Goal: Task Accomplishment & Management: Use online tool/utility

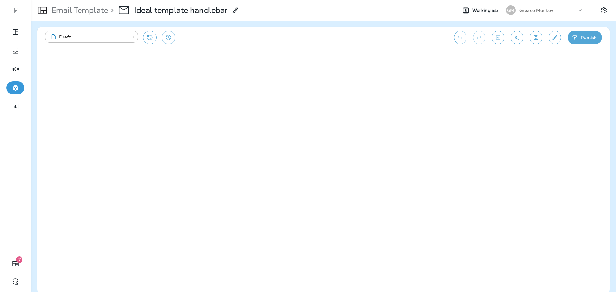
click at [80, 12] on p "Email Template" at bounding box center [78, 10] width 59 height 10
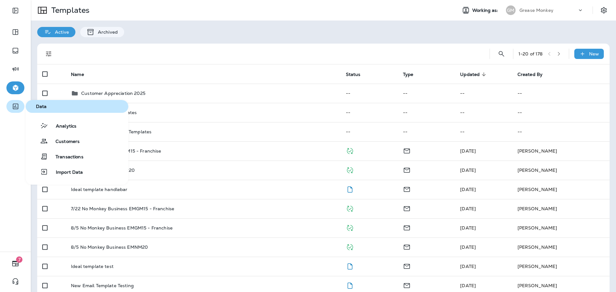
click at [14, 105] on icon "button" at bounding box center [16, 107] width 8 height 8
click at [69, 143] on span "Customers" at bounding box center [64, 142] width 32 height 6
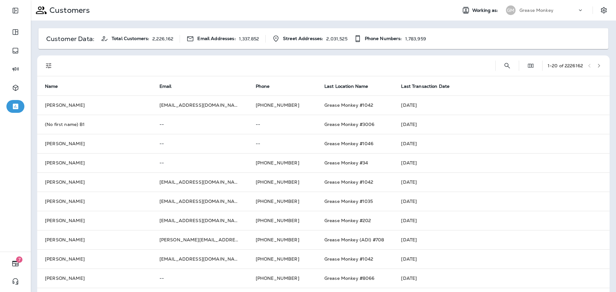
click at [510, 70] on div "1 - 20 of 2226162" at bounding box center [324, 66] width 565 height 21
click at [504, 68] on icon "Search Customers" at bounding box center [508, 66] width 8 height 8
click at [466, 62] on input "text" at bounding box center [474, 65] width 67 height 17
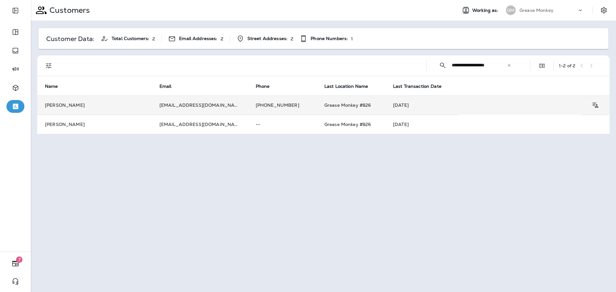
type input "**********"
click at [275, 107] on td "[PHONE_NUMBER]" at bounding box center [282, 105] width 69 height 19
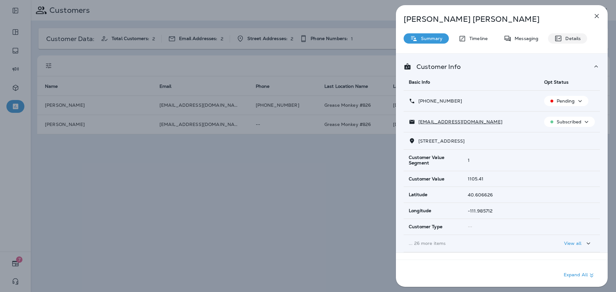
click at [567, 40] on p "Details" at bounding box center [571, 38] width 19 height 5
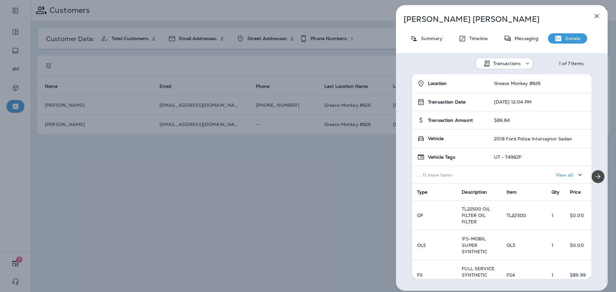
click at [597, 12] on button "button" at bounding box center [597, 16] width 13 height 13
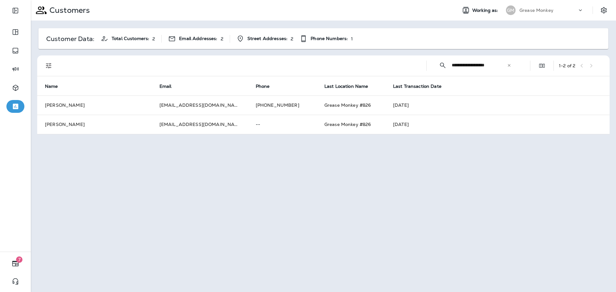
click at [248, 126] on td "--" at bounding box center [282, 124] width 69 height 19
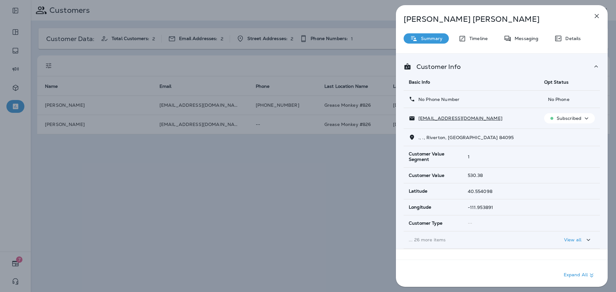
click at [584, 121] on icon "button" at bounding box center [587, 119] width 8 height 8
click at [575, 134] on p "Unsubscribe" at bounding box center [570, 133] width 28 height 5
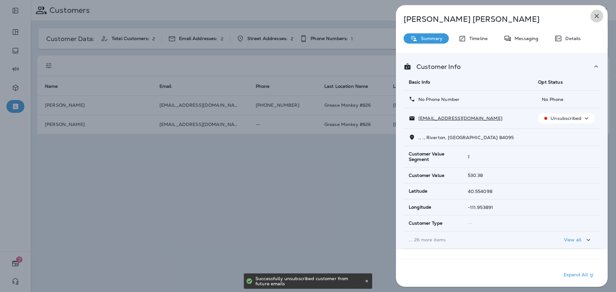
click at [596, 18] on icon "button" at bounding box center [597, 16] width 8 height 8
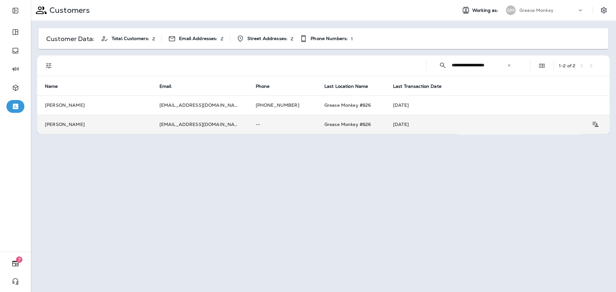
click at [150, 126] on td "[PERSON_NAME]" at bounding box center [94, 124] width 115 height 19
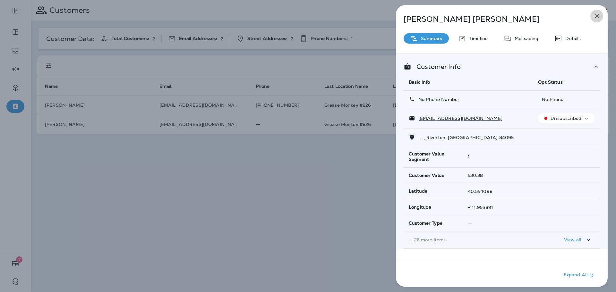
click at [598, 15] on icon "button" at bounding box center [597, 16] width 4 height 4
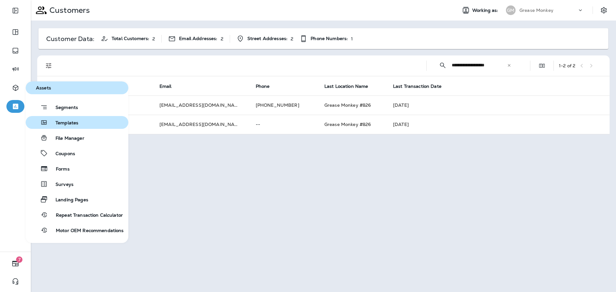
click at [59, 124] on span "Templates" at bounding box center [63, 123] width 30 height 6
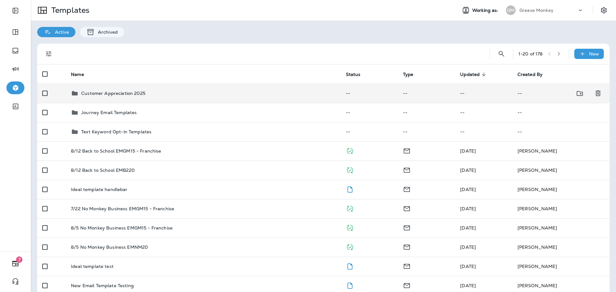
click at [133, 93] on p "Customer Appreciation 2025" at bounding box center [113, 93] width 64 height 5
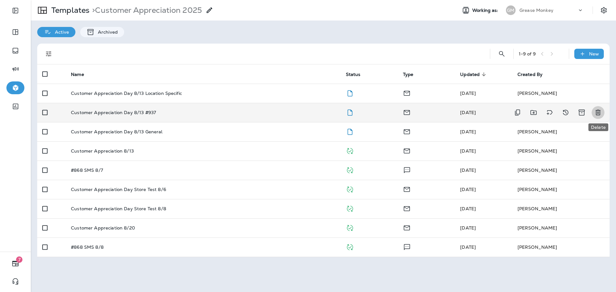
click at [600, 111] on icon "Delete" at bounding box center [598, 112] width 5 height 5
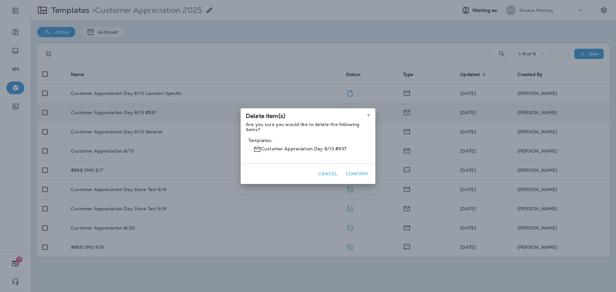
click at [350, 174] on button "Confirm" at bounding box center [356, 174] width 27 height 10
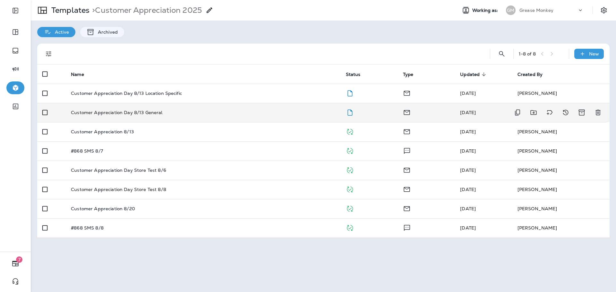
click at [219, 111] on div "Customer Appreciation Day 8/13 General" at bounding box center [203, 112] width 264 height 5
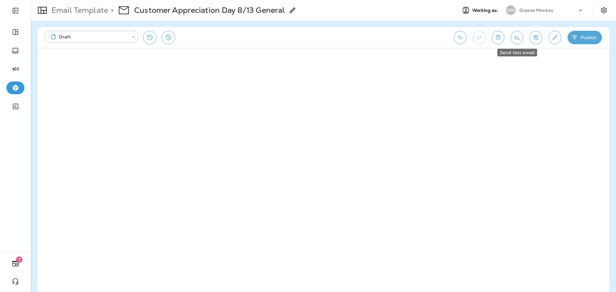
click at [521, 38] on button "Send test email" at bounding box center [517, 37] width 13 height 13
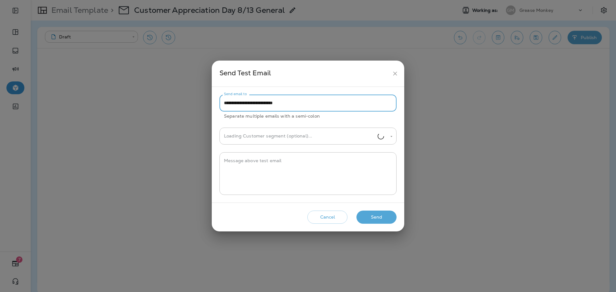
click at [331, 105] on input "**********" at bounding box center [308, 103] width 177 height 17
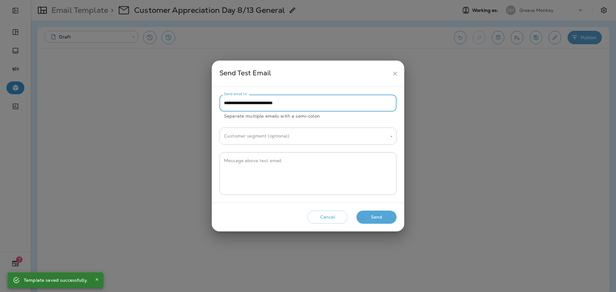
click at [359, 140] on input "Customer segment (optional)" at bounding box center [303, 136] width 162 height 11
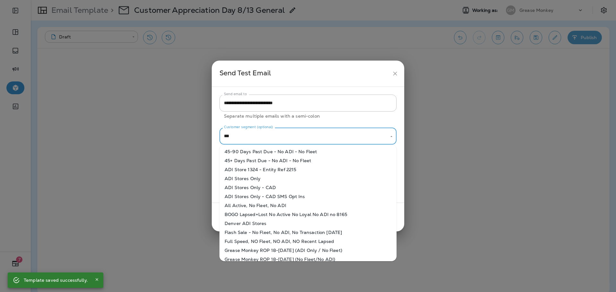
click at [302, 178] on li "ADI Stores Only" at bounding box center [308, 178] width 177 height 9
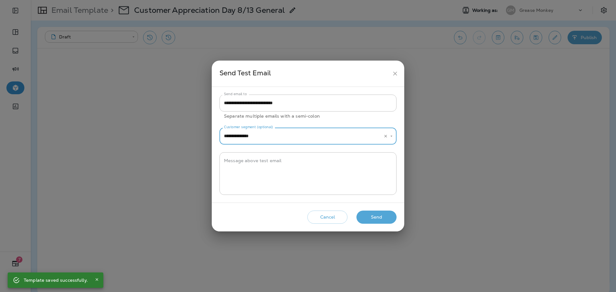
type input "**********"
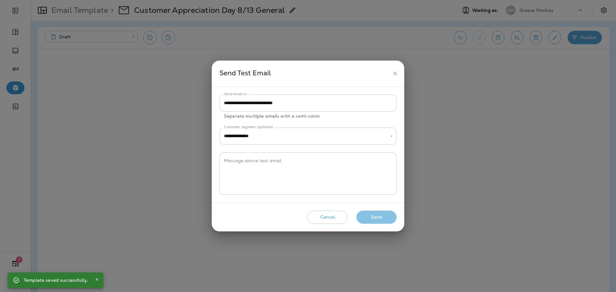
click at [388, 214] on button "Send" at bounding box center [377, 217] width 40 height 13
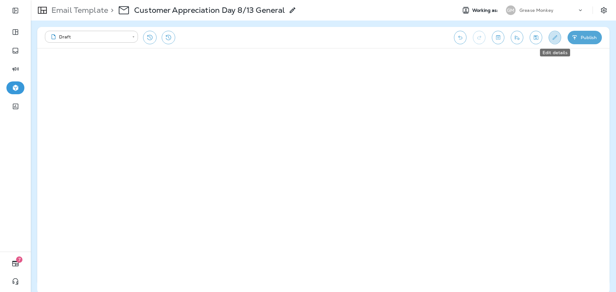
click at [552, 36] on icon "Edit details" at bounding box center [555, 37] width 7 height 6
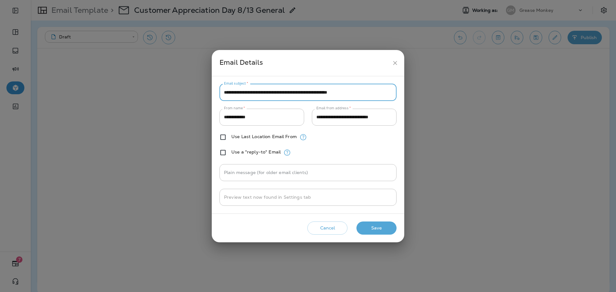
click at [322, 99] on input "**********" at bounding box center [308, 92] width 177 height 17
paste input "text"
type input "**********"
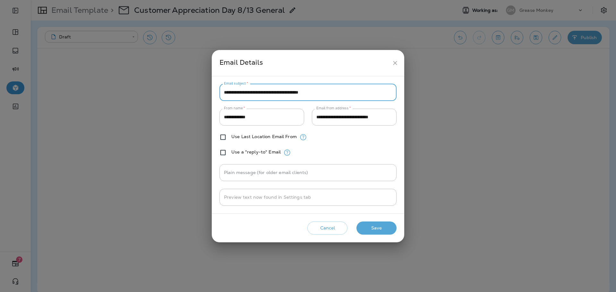
click at [378, 229] on button "Save" at bounding box center [377, 228] width 40 height 13
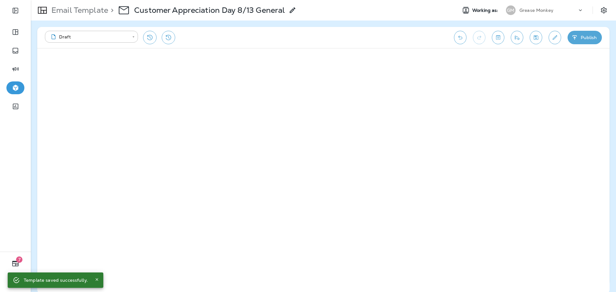
click at [590, 40] on button "Publish" at bounding box center [585, 37] width 34 height 13
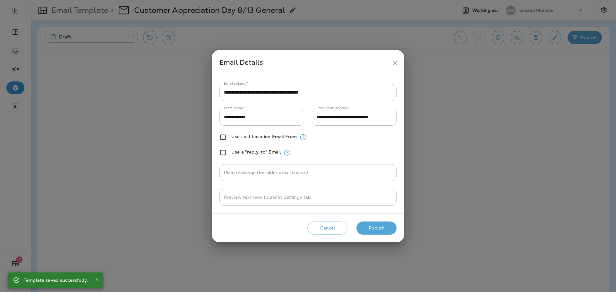
click at [369, 225] on button "Publish" at bounding box center [377, 228] width 40 height 13
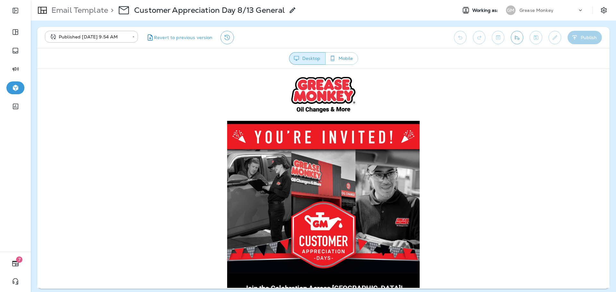
click at [80, 9] on p "Email Template" at bounding box center [78, 10] width 59 height 10
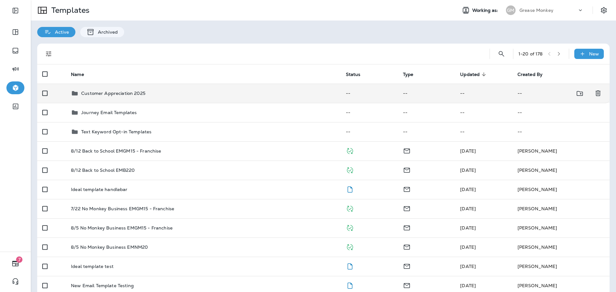
click at [195, 98] on td "Customer Appreciation 2025" at bounding box center [203, 93] width 275 height 19
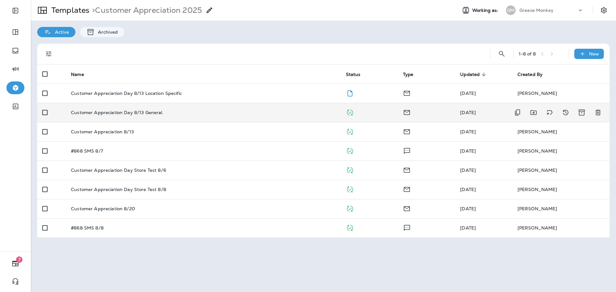
click at [212, 112] on div "Customer Appreciation Day 8/13 General" at bounding box center [203, 112] width 264 height 5
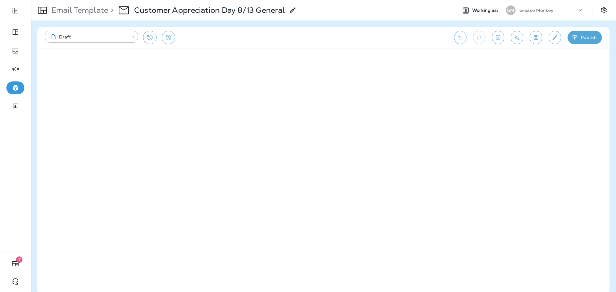
click at [518, 35] on icon "Send test email" at bounding box center [517, 37] width 7 height 6
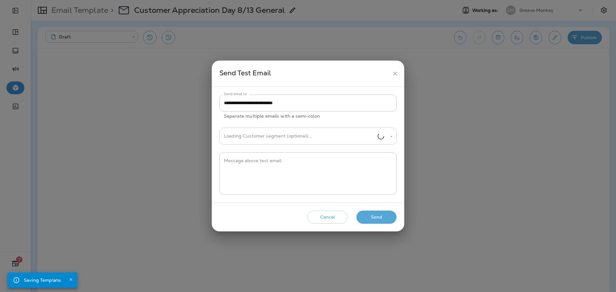
click at [346, 134] on input "Loading Customer segment (optional)..." at bounding box center [299, 136] width 155 height 11
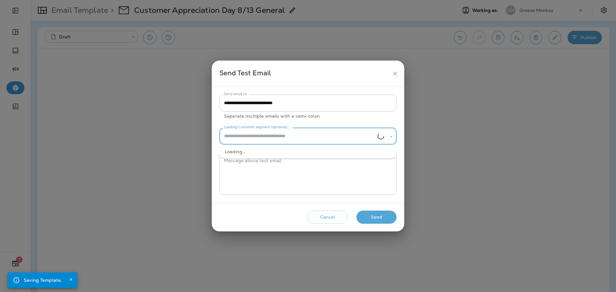
type input "*"
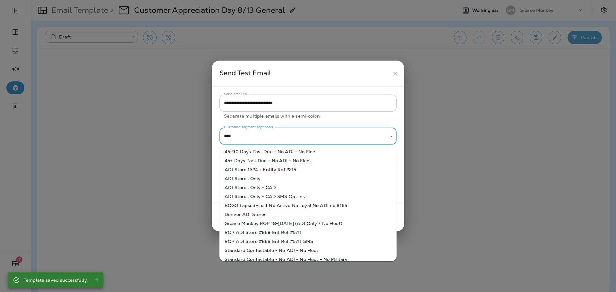
click at [258, 178] on li "ADI Stores Only" at bounding box center [308, 178] width 177 height 9
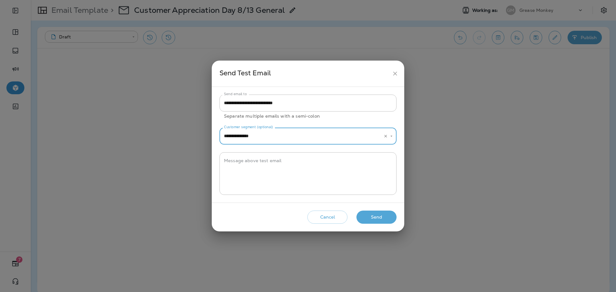
type input "**********"
click at [376, 216] on button "Send" at bounding box center [377, 217] width 40 height 13
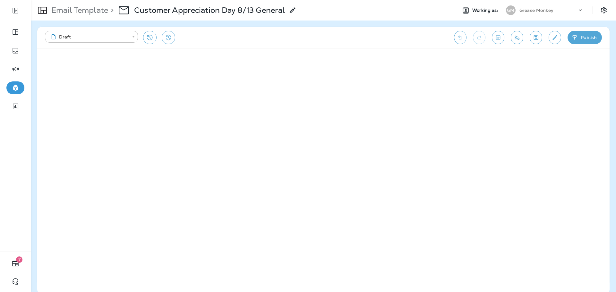
click at [598, 37] on button "Publish" at bounding box center [585, 37] width 34 height 13
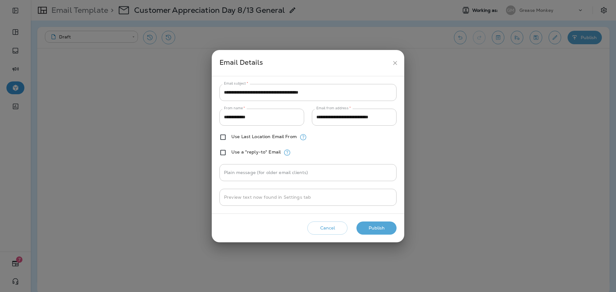
click at [369, 226] on button "Publish" at bounding box center [377, 228] width 40 height 13
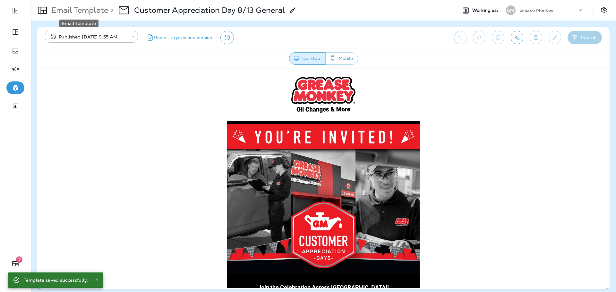
click at [99, 9] on p "Email Template" at bounding box center [78, 10] width 59 height 10
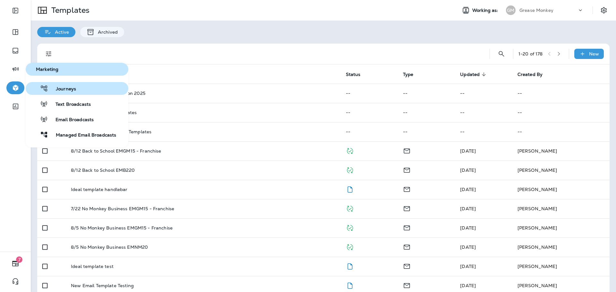
click at [71, 93] on button "Journeys" at bounding box center [77, 88] width 103 height 13
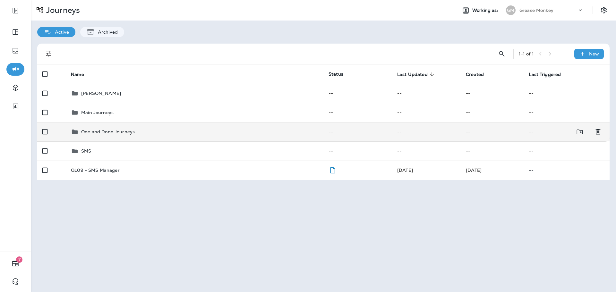
click at [154, 132] on div "One and Done Journeys" at bounding box center [194, 132] width 247 height 8
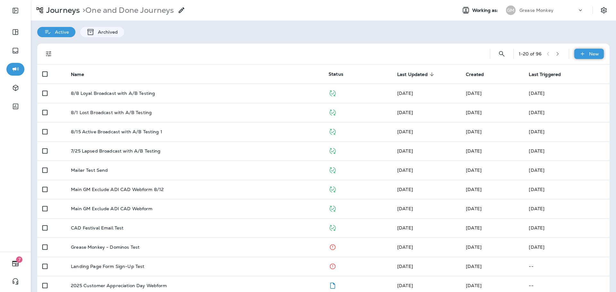
click at [589, 55] on p "New" at bounding box center [594, 53] width 10 height 5
click at [567, 69] on p "New Journey" at bounding box center [578, 69] width 32 height 5
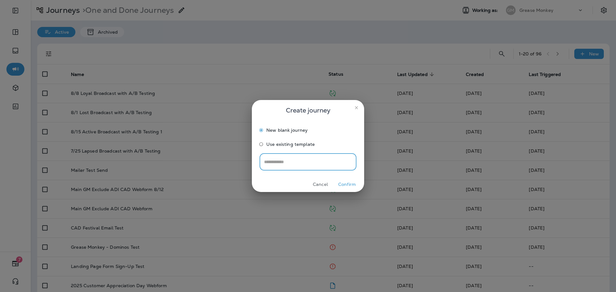
click at [331, 162] on input "text" at bounding box center [308, 161] width 97 height 17
type input "**********"
click at [351, 186] on button "Confirm" at bounding box center [347, 185] width 24 height 10
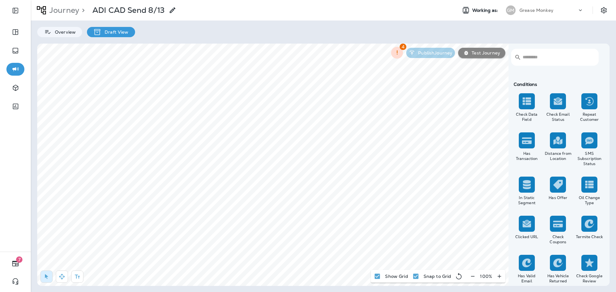
scroll to position [591, 0]
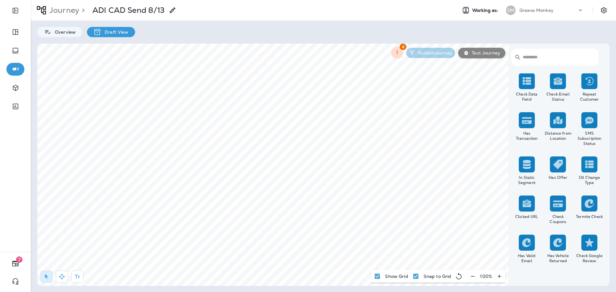
click at [524, 115] on div at bounding box center [527, 120] width 16 height 16
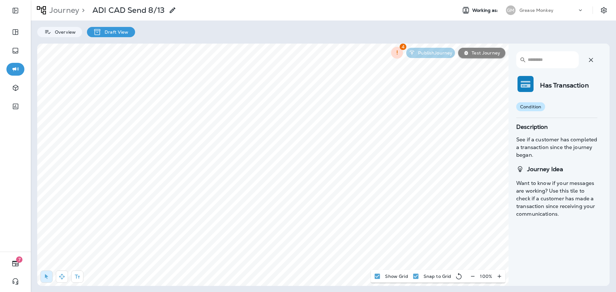
click at [591, 60] on icon "button" at bounding box center [591, 60] width 4 height 4
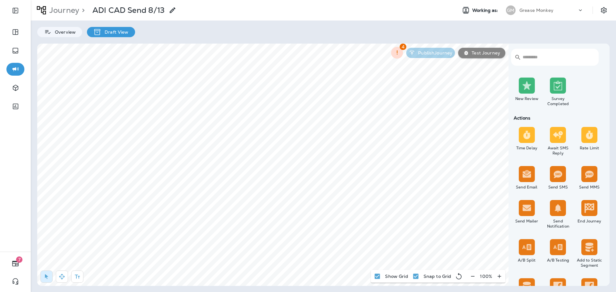
scroll to position [160, 0]
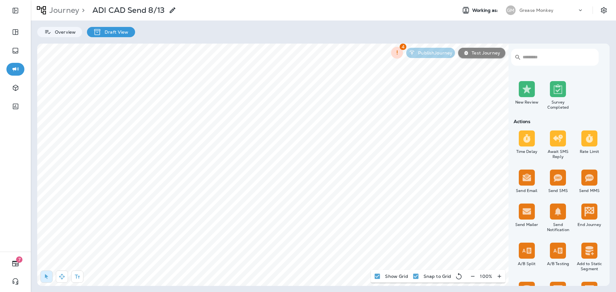
select select "*****"
select select "*"
select select "**"
click at [192, 177] on input "*" at bounding box center [193, 174] width 24 height 10
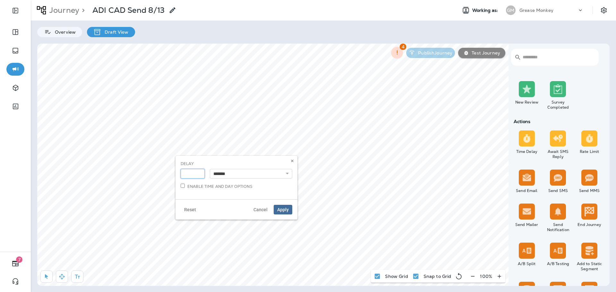
click at [199, 172] on input "*" at bounding box center [193, 174] width 24 height 10
type input "*"
click at [199, 172] on input "*" at bounding box center [193, 174] width 24 height 10
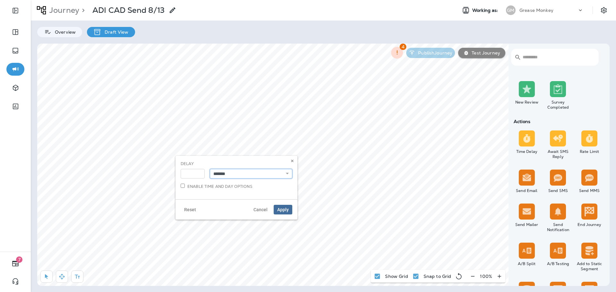
click at [227, 175] on select "**********" at bounding box center [251, 174] width 82 height 10
select select "****"
click at [210, 169] on select "**********" at bounding box center [251, 174] width 82 height 10
click at [282, 174] on select "**********" at bounding box center [251, 174] width 82 height 10
click at [210, 169] on select "**********" at bounding box center [251, 174] width 82 height 10
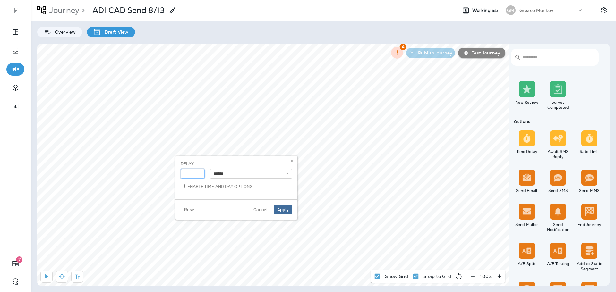
click at [194, 171] on input "*" at bounding box center [193, 174] width 24 height 10
click at [198, 175] on input "*" at bounding box center [193, 174] width 24 height 10
type input "*"
click at [198, 175] on input "*" at bounding box center [193, 174] width 24 height 10
click at [277, 209] on button "Apply" at bounding box center [283, 210] width 19 height 10
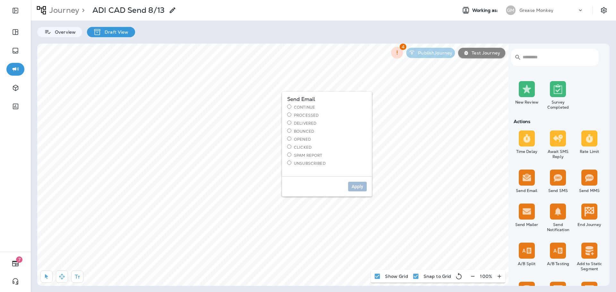
click at [306, 116] on label "Processed" at bounding box center [327, 115] width 80 height 5
click at [361, 187] on span "Apply" at bounding box center [358, 187] width 12 height 4
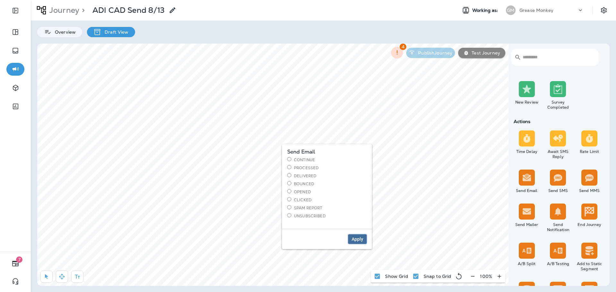
click at [357, 238] on span "Apply" at bounding box center [358, 239] width 12 height 4
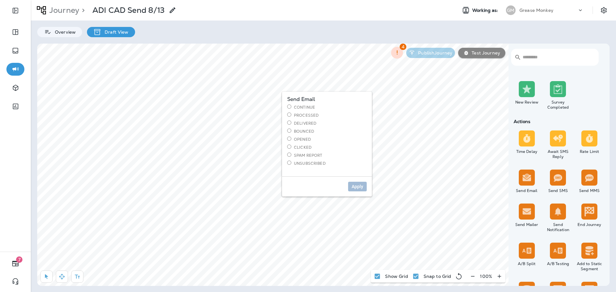
click at [294, 107] on label "Continue" at bounding box center [327, 107] width 80 height 5
click at [355, 187] on span "Apply" at bounding box center [358, 187] width 12 height 4
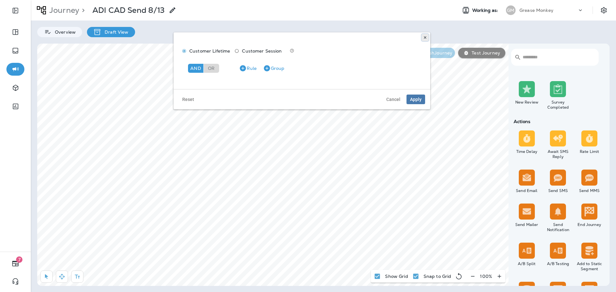
click at [424, 36] on icon at bounding box center [425, 38] width 4 height 4
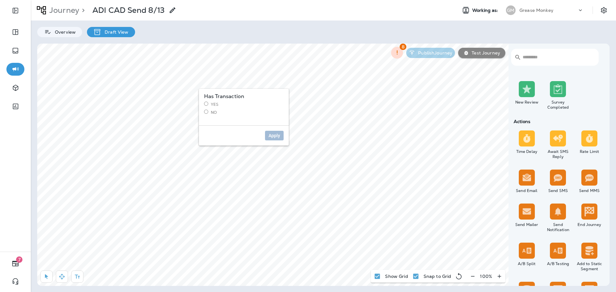
click at [211, 103] on label "Yes" at bounding box center [244, 104] width 80 height 5
click at [269, 134] on span "Apply" at bounding box center [275, 136] width 12 height 4
click at [273, 230] on span "Apply" at bounding box center [275, 232] width 12 height 4
click at [287, 85] on select "**********" at bounding box center [284, 83] width 112 height 10
select select "*******"
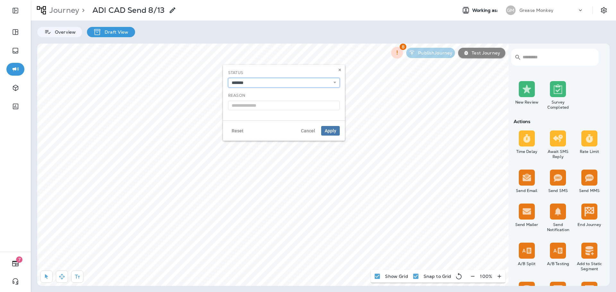
click at [228, 78] on select "**********" at bounding box center [284, 83] width 112 height 10
click at [272, 105] on input "text" at bounding box center [284, 106] width 112 height 10
click at [291, 108] on input "**********" at bounding box center [284, 106] width 112 height 10
type input "**********"
click at [333, 132] on span "Apply" at bounding box center [331, 131] width 12 height 4
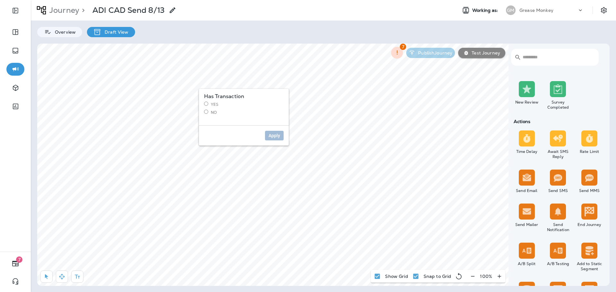
click at [214, 113] on label "No" at bounding box center [244, 112] width 80 height 5
click at [273, 136] on span "Apply" at bounding box center [275, 136] width 12 height 4
click at [278, 130] on select "**********" at bounding box center [284, 131] width 112 height 10
select select "*******"
click at [228, 126] on select "**********" at bounding box center [284, 131] width 112 height 10
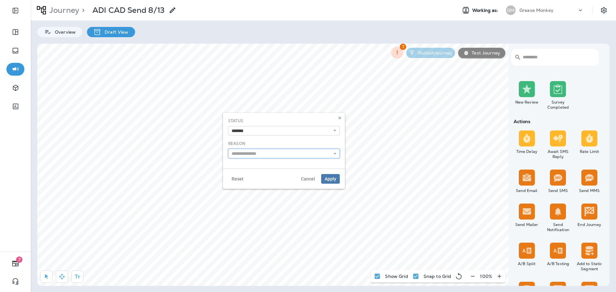
click at [261, 152] on input "text" at bounding box center [284, 154] width 112 height 10
type input "**********"
click at [328, 179] on span "Apply" at bounding box center [331, 179] width 12 height 4
drag, startPoint x: 246, startPoint y: 177, endPoint x: 246, endPoint y: 183, distance: 6.1
click at [246, 177] on select "**********" at bounding box center [284, 179] width 112 height 10
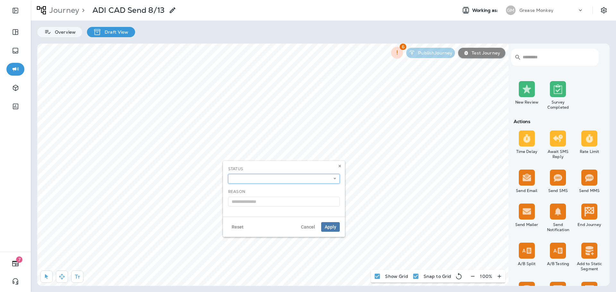
select select "*******"
click at [228, 174] on select "**********" at bounding box center [284, 179] width 112 height 10
click at [249, 204] on input "text" at bounding box center [284, 202] width 112 height 10
type input "*"
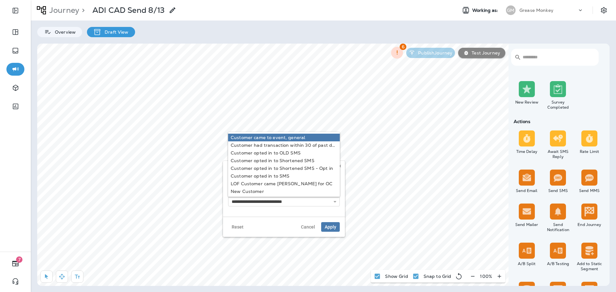
click at [288, 0] on body "7 Journey > ADI CAD Send 8/13 Working as: GM Grease Monkey Overview Draft View …" at bounding box center [308, 0] width 616 height 0
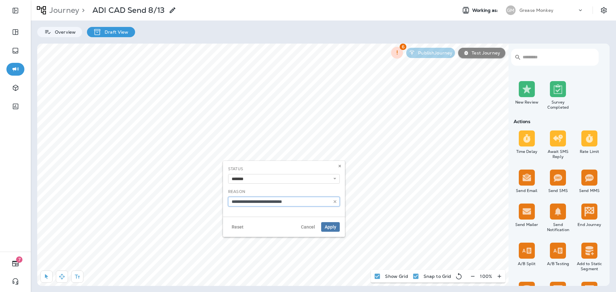
click at [303, 202] on input "**********" at bounding box center [284, 202] width 112 height 10
click at [302, 202] on input "**********" at bounding box center [284, 202] width 112 height 10
drag, startPoint x: 299, startPoint y: 202, endPoint x: 282, endPoint y: 204, distance: 16.8
click at [282, 204] on input "**********" at bounding box center [284, 202] width 112 height 10
type input "**********"
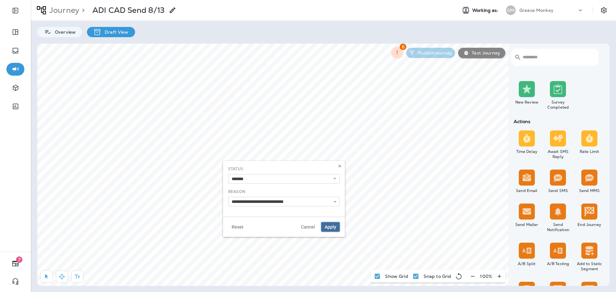
click at [328, 228] on span "Apply" at bounding box center [331, 227] width 12 height 4
click at [272, 232] on span "Apply" at bounding box center [275, 232] width 12 height 4
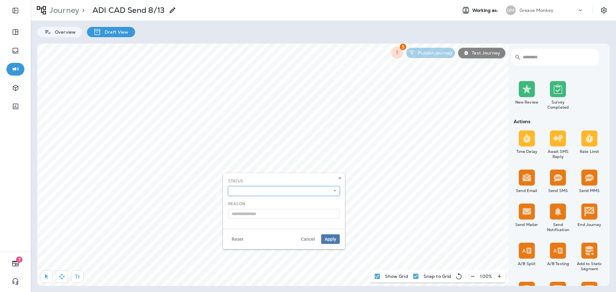
click at [298, 187] on select "**********" at bounding box center [284, 191] width 112 height 10
select select "*******"
click at [228, 186] on select "**********" at bounding box center [284, 191] width 112 height 10
click at [262, 213] on input "text" at bounding box center [284, 214] width 112 height 10
click at [287, 189] on div "**********" at bounding box center [284, 198] width 112 height 40
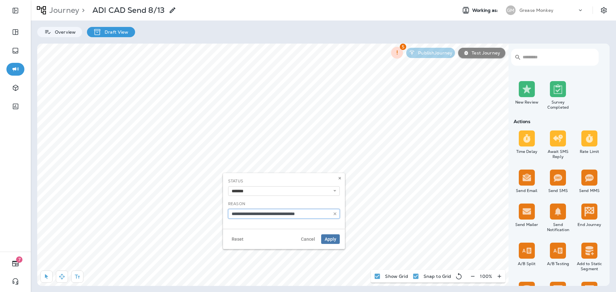
click at [313, 213] on input "**********" at bounding box center [284, 214] width 112 height 10
click at [314, 214] on input "**********" at bounding box center [284, 214] width 112 height 10
type input "**********"
click at [335, 241] on span "Apply" at bounding box center [331, 239] width 12 height 4
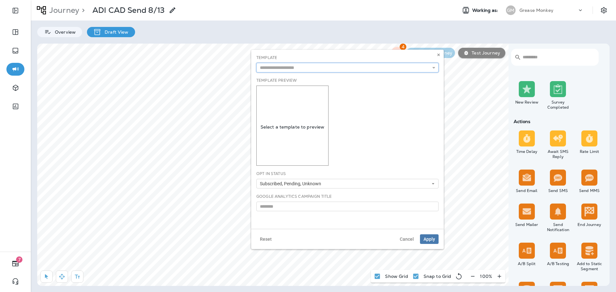
click at [301, 69] on input "text" at bounding box center [347, 68] width 182 height 10
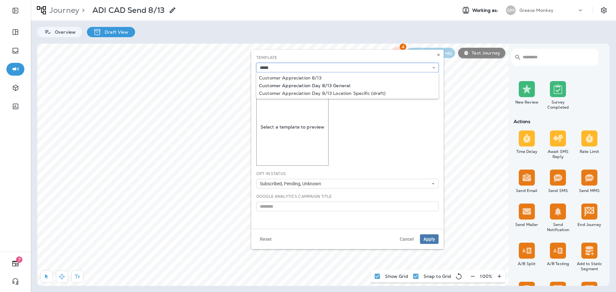
type input "**********"
click at [326, 0] on body "7 Journey > ADI CAD Send 8/13 Working as: GM Grease Monkey Overview Draft View …" at bounding box center [308, 0] width 616 height 0
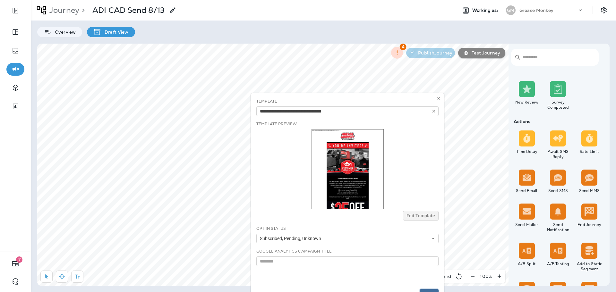
click at [433, 290] on button "Apply" at bounding box center [429, 295] width 19 height 10
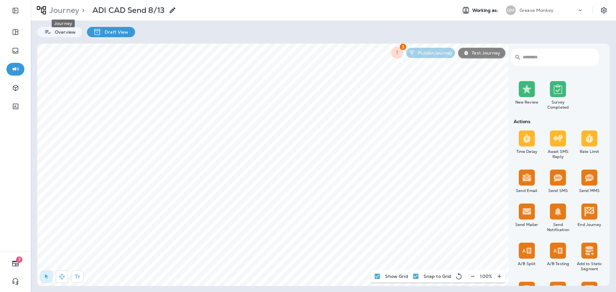
click at [69, 12] on p "Journey" at bounding box center [63, 10] width 32 height 10
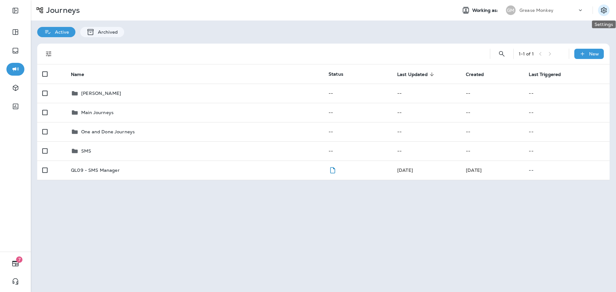
click at [601, 13] on icon "Settings" at bounding box center [604, 10] width 8 height 8
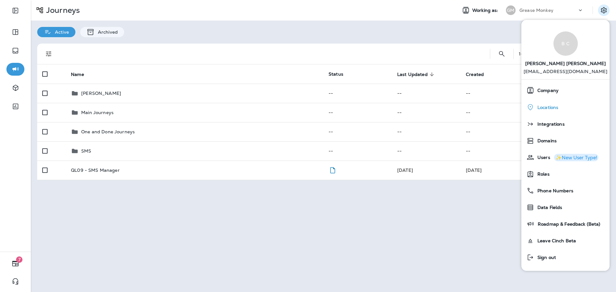
click at [545, 108] on span "Locations" at bounding box center [546, 107] width 24 height 5
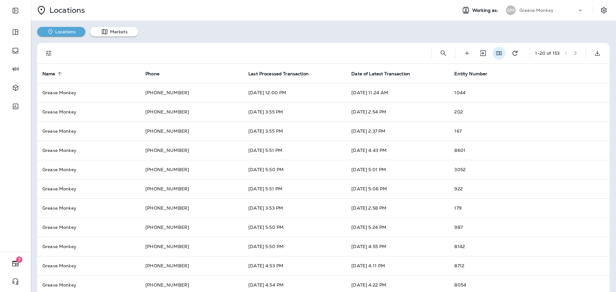
click at [497, 52] on use "Edit Fields" at bounding box center [499, 53] width 5 height 4
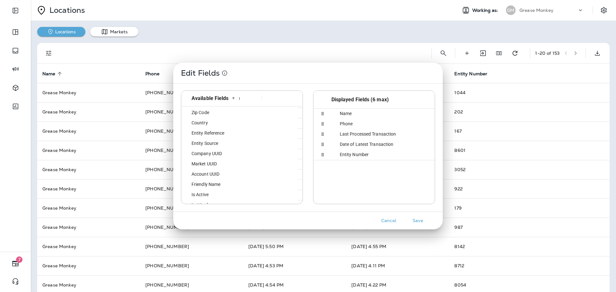
click at [225, 134] on div "Entity Reference" at bounding box center [221, 133] width 74 height 10
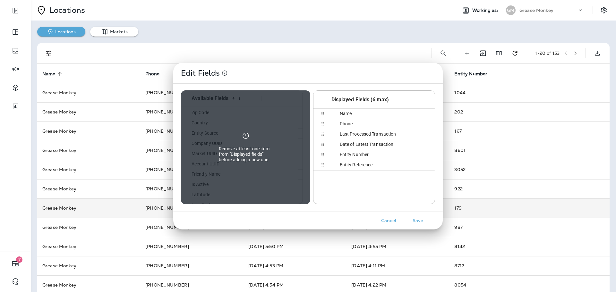
drag, startPoint x: 418, startPoint y: 221, endPoint x: 418, endPoint y: 218, distance: 3.6
click at [419, 221] on button "Save" at bounding box center [418, 221] width 24 height 10
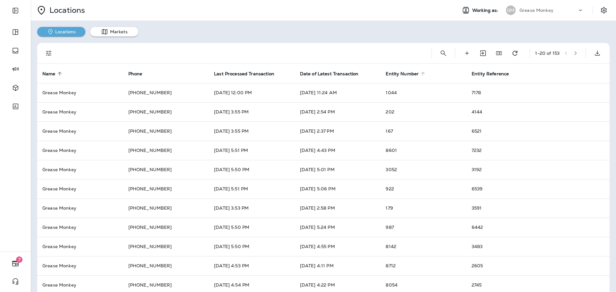
click at [421, 74] on icon at bounding box center [423, 74] width 4 height 4
click at [420, 74] on icon at bounding box center [423, 74] width 6 height 6
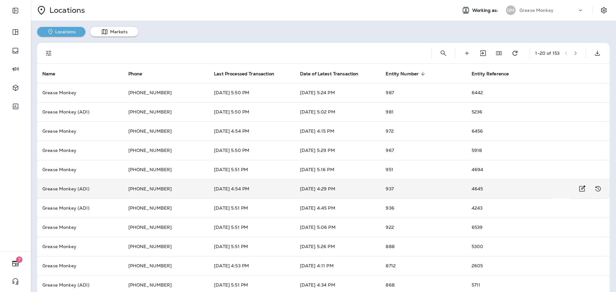
click at [213, 192] on td "[DATE] 4:54 PM" at bounding box center [252, 188] width 86 height 19
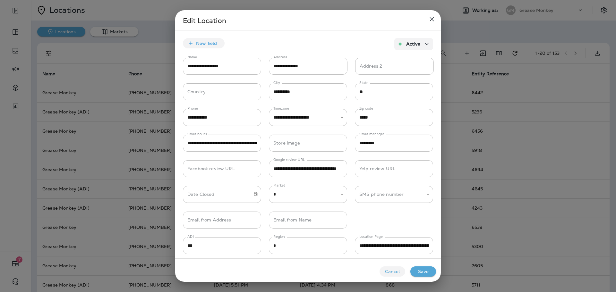
click at [431, 20] on icon "close" at bounding box center [432, 19] width 8 height 8
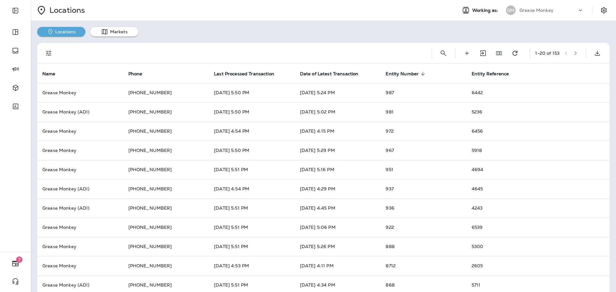
click at [574, 55] on icon "button" at bounding box center [576, 53] width 4 height 4
click at [574, 54] on icon "button" at bounding box center [576, 53] width 4 height 4
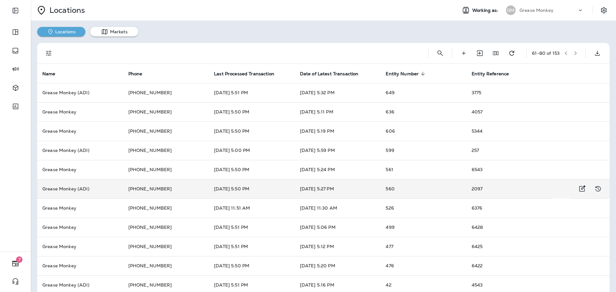
click at [424, 183] on td "560" at bounding box center [424, 188] width 86 height 19
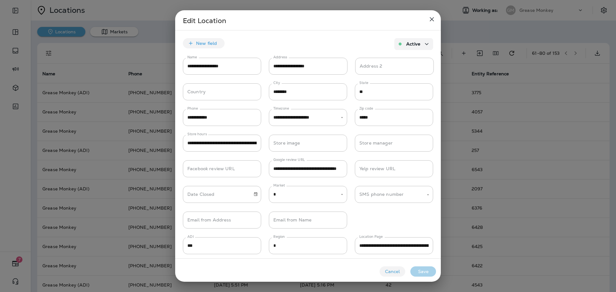
click at [436, 20] on icon "close" at bounding box center [432, 19] width 8 height 8
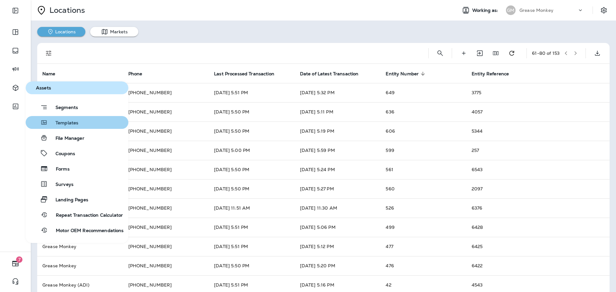
click at [68, 118] on button "Templates" at bounding box center [77, 122] width 103 height 13
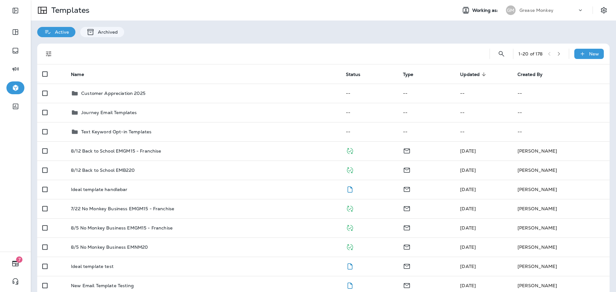
click at [138, 92] on p "Customer Appreciation 2025" at bounding box center [113, 93] width 64 height 5
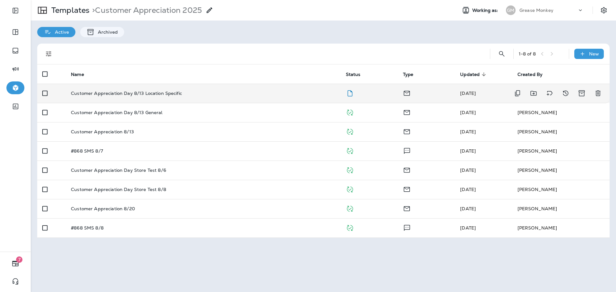
click at [314, 93] on div "Customer Appreciation Day 8/13 Location Specific" at bounding box center [203, 93] width 264 height 5
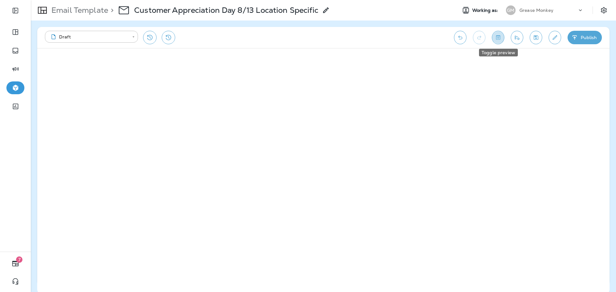
click at [497, 37] on icon "Toggle preview" at bounding box center [498, 37] width 7 height 6
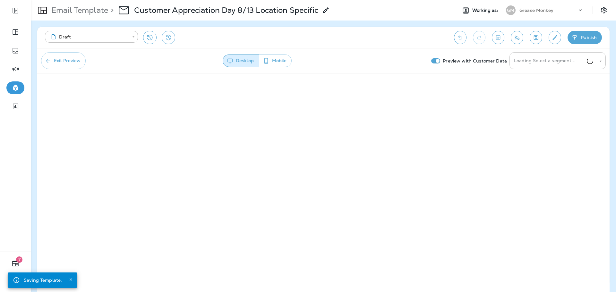
drag, startPoint x: 553, startPoint y: 64, endPoint x: 541, endPoint y: 65, distance: 11.6
click at [552, 64] on input "Loading Select a segment..." at bounding box center [550, 60] width 74 height 11
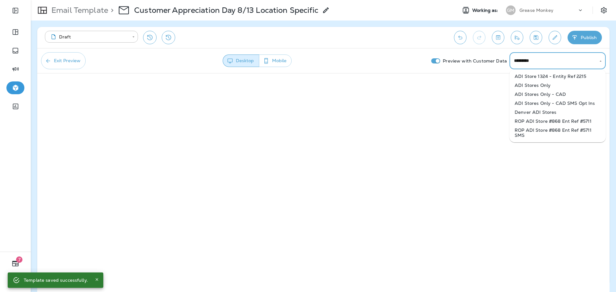
click at [555, 86] on li "ADI Stores Only" at bounding box center [558, 85] width 96 height 9
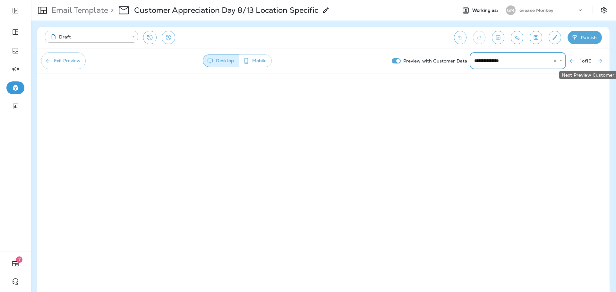
type input "**********"
click at [600, 59] on icon "Next Preview Customer" at bounding box center [600, 61] width 6 height 6
click at [599, 60] on icon "Next Preview Customer" at bounding box center [600, 61] width 6 height 6
click at [604, 60] on button "Next Preview Customer" at bounding box center [600, 61] width 12 height 12
click at [596, 61] on button "Next Preview Customer" at bounding box center [600, 61] width 12 height 12
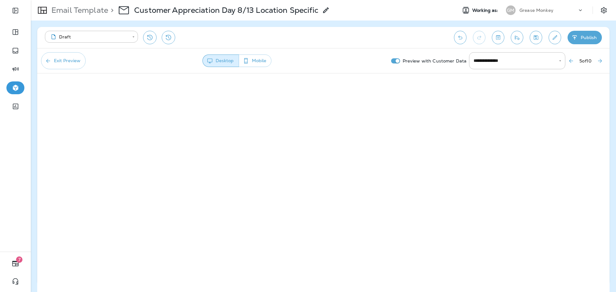
click at [600, 62] on icon "Next Preview Customer" at bounding box center [600, 61] width 6 height 6
click at [587, 42] on button "Publish" at bounding box center [585, 37] width 34 height 13
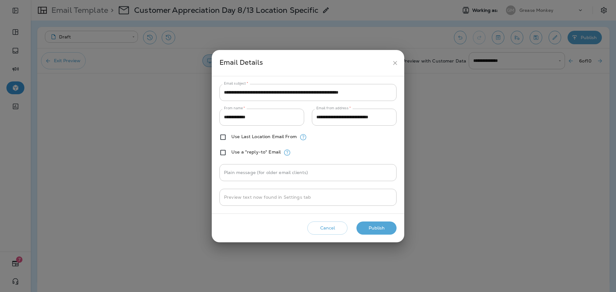
click at [376, 230] on button "Publish" at bounding box center [377, 228] width 40 height 13
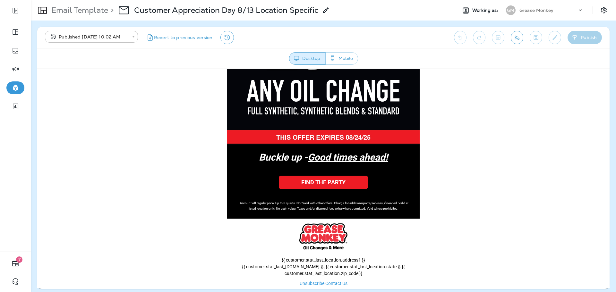
scroll to position [421, 0]
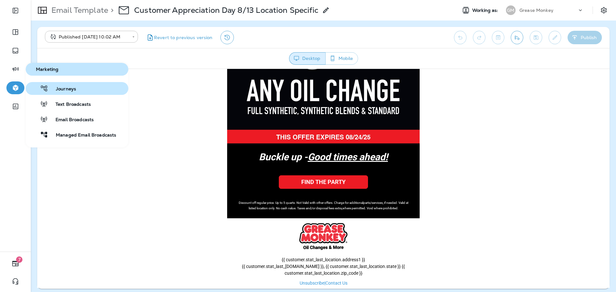
click at [60, 89] on span "Journeys" at bounding box center [62, 89] width 28 height 6
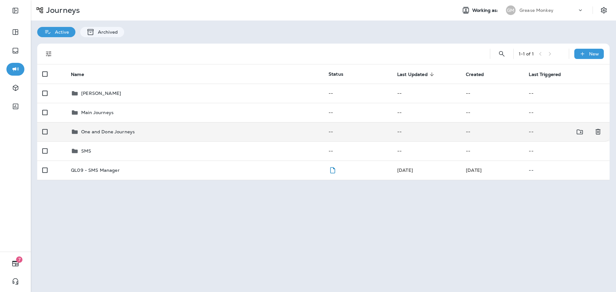
click at [203, 134] on div "One and Done Journeys" at bounding box center [194, 132] width 247 height 8
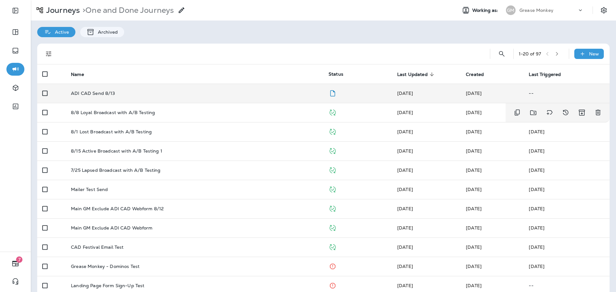
click at [222, 100] on td "ADI CAD Send 8/13" at bounding box center [195, 93] width 258 height 19
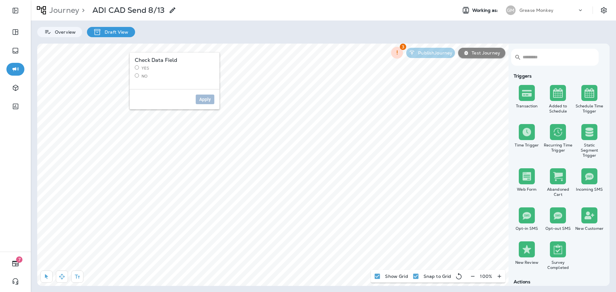
click at [139, 76] on label "No" at bounding box center [175, 76] width 80 height 5
click at [209, 99] on span "Apply" at bounding box center [205, 99] width 12 height 4
click at [205, 99] on span "Apply" at bounding box center [205, 99] width 12 height 4
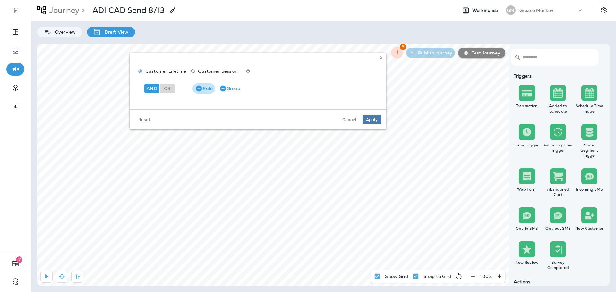
click at [202, 89] on icon "button" at bounding box center [199, 88] width 6 height 6
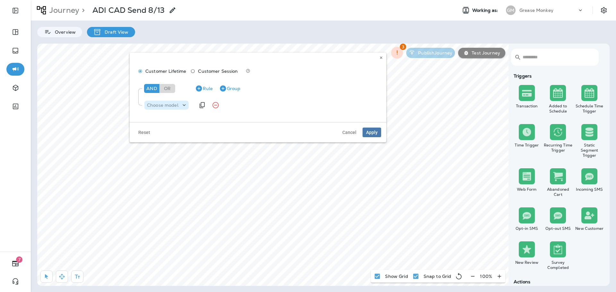
click at [175, 105] on p "Choose model" at bounding box center [162, 105] width 31 height 5
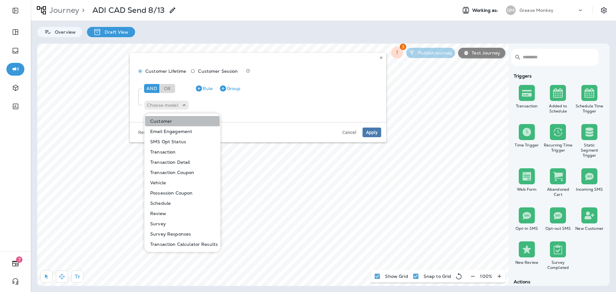
click at [169, 122] on p "Customer" at bounding box center [160, 121] width 24 height 5
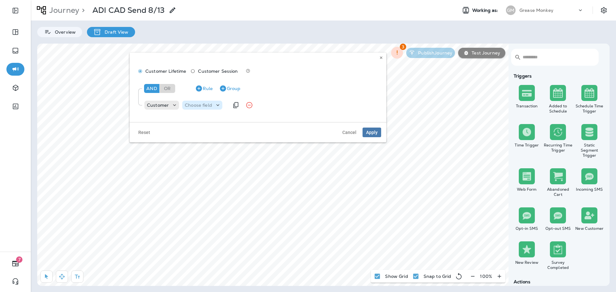
click at [199, 103] on p "Choose field" at bounding box center [198, 105] width 27 height 5
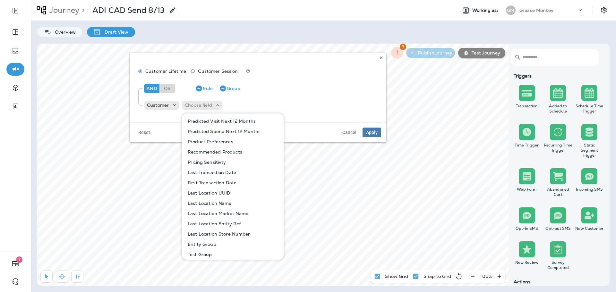
scroll to position [225, 0]
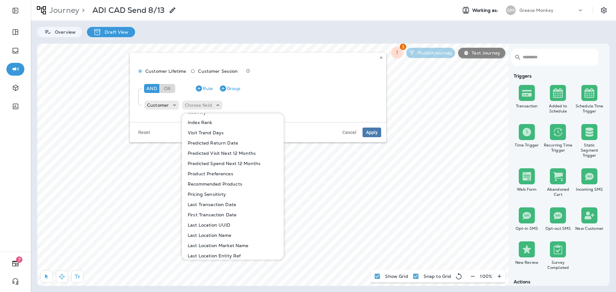
click at [308, 27] on div "Overview Draft View" at bounding box center [323, 29] width 585 height 17
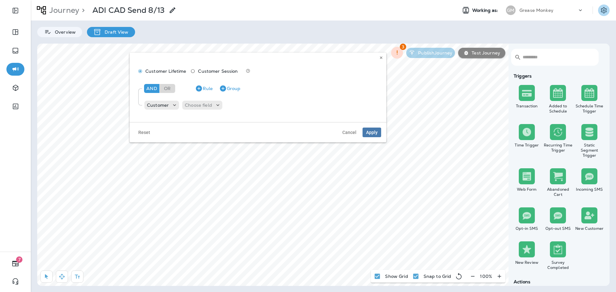
click at [606, 11] on icon "Settings" at bounding box center [604, 10] width 6 height 6
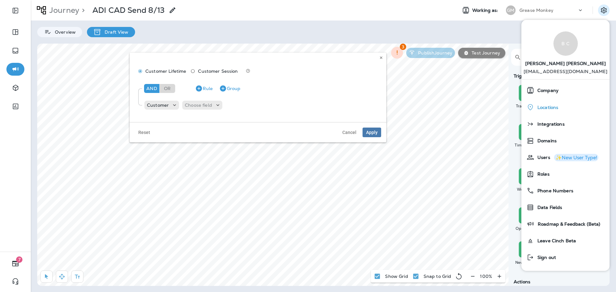
click at [564, 106] on div "Locations" at bounding box center [565, 107] width 83 height 13
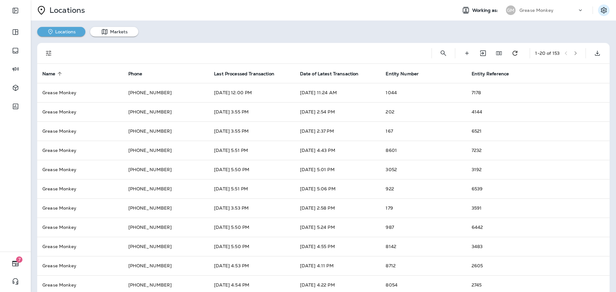
click at [601, 10] on icon "Settings" at bounding box center [604, 10] width 6 height 6
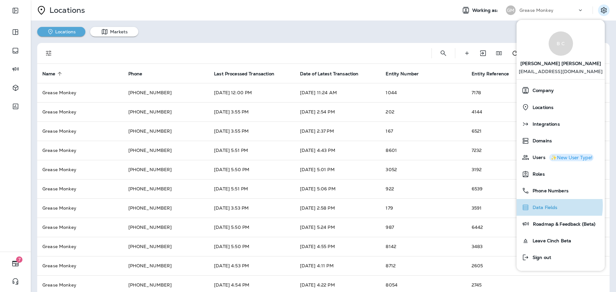
click at [539, 206] on span "Data Fields" at bounding box center [544, 207] width 28 height 5
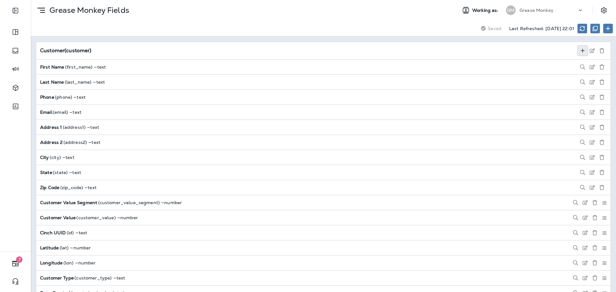
click at [580, 51] on icon at bounding box center [582, 50] width 5 height 5
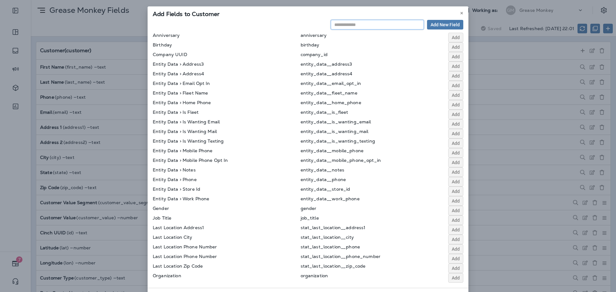
click at [374, 26] on input "text" at bounding box center [377, 25] width 93 height 10
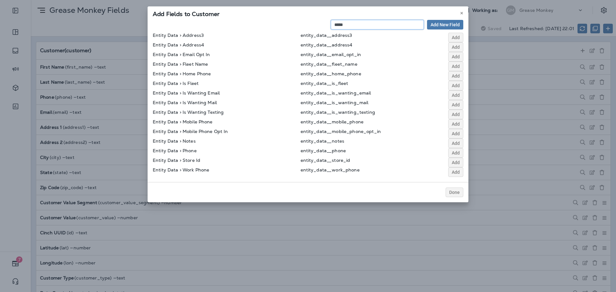
click at [343, 22] on input "*****" at bounding box center [377, 25] width 93 height 10
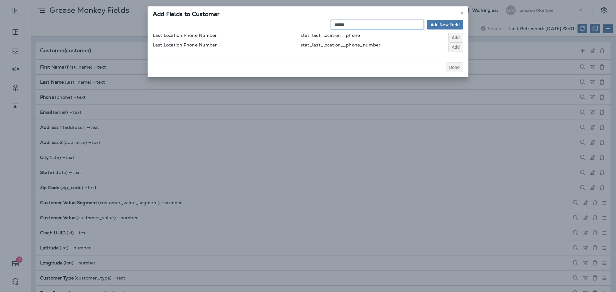
click at [343, 22] on input "******" at bounding box center [377, 25] width 93 height 10
type input "******"
click at [458, 12] on button at bounding box center [461, 13] width 7 height 7
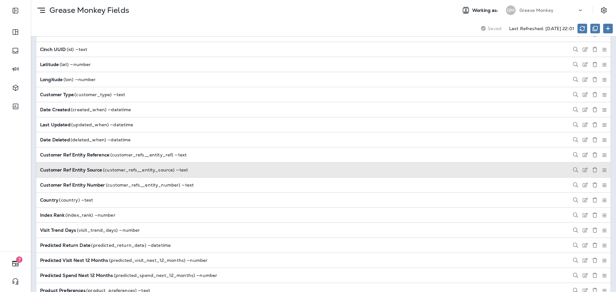
scroll to position [193, 0]
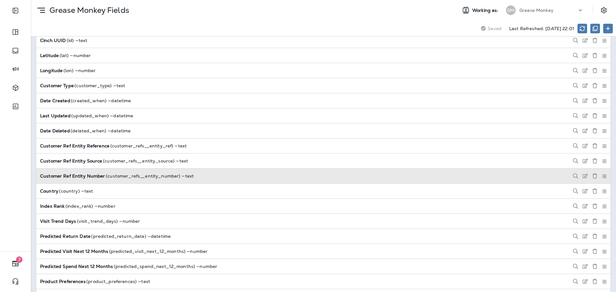
click at [141, 180] on div "Customer Ref Entity Number ( customer_refs__entity_number ) — text" at bounding box center [323, 176] width 575 height 15
click at [573, 178] on use at bounding box center [575, 176] width 5 height 5
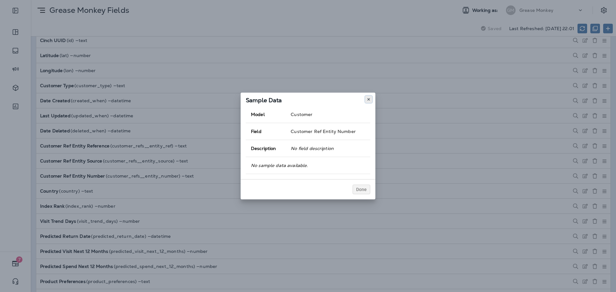
click at [371, 99] on button at bounding box center [368, 99] width 7 height 7
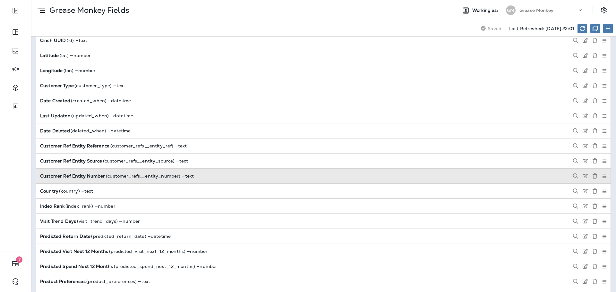
click at [602, 178] on icon at bounding box center [604, 176] width 4 height 4
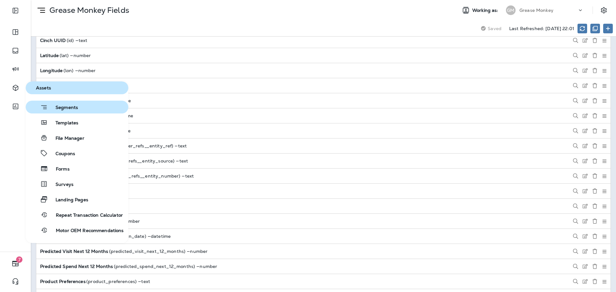
click at [70, 112] on button "Segments" at bounding box center [77, 107] width 103 height 13
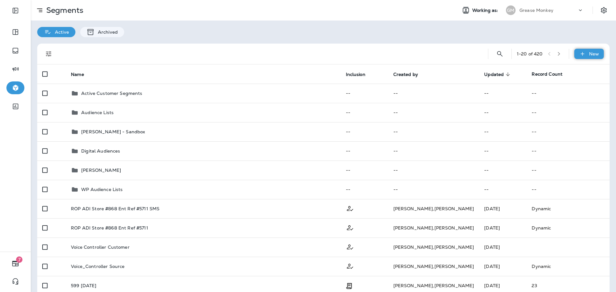
click at [579, 51] on icon at bounding box center [582, 54] width 7 height 6
click at [567, 70] on p "New Segment" at bounding box center [565, 69] width 34 height 5
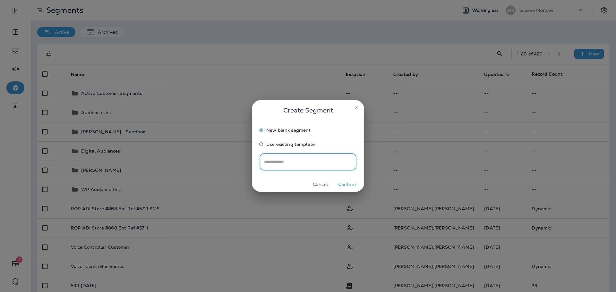
click at [297, 161] on input "text" at bounding box center [308, 161] width 97 height 17
type input "**********"
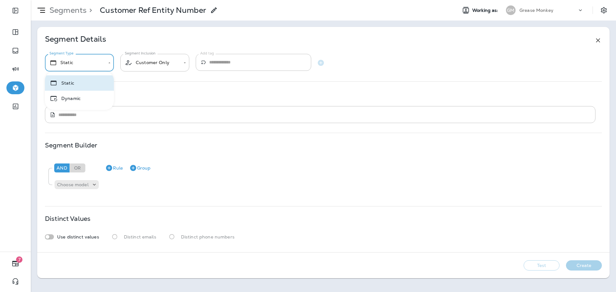
click at [82, 0] on body "**********" at bounding box center [308, 0] width 616 height 0
click at [79, 98] on li "Dynamic" at bounding box center [79, 98] width 69 height 15
type input "*******"
drag, startPoint x: 91, startPoint y: 182, endPoint x: 94, endPoint y: 184, distance: 3.9
click at [91, 182] on div "Choose model" at bounding box center [77, 184] width 44 height 9
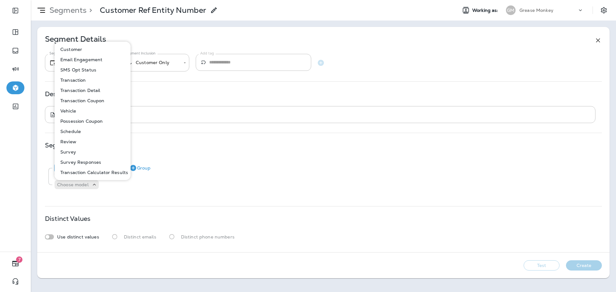
click at [78, 48] on p "Customer" at bounding box center [70, 49] width 24 height 5
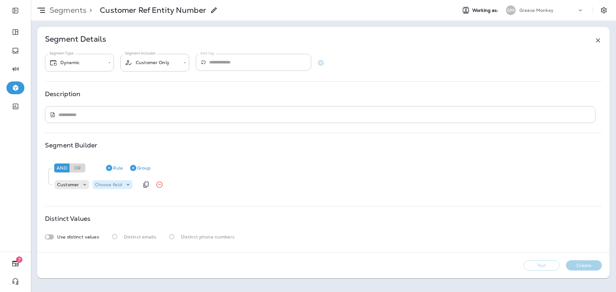
click at [110, 184] on p "Choose field" at bounding box center [108, 184] width 27 height 5
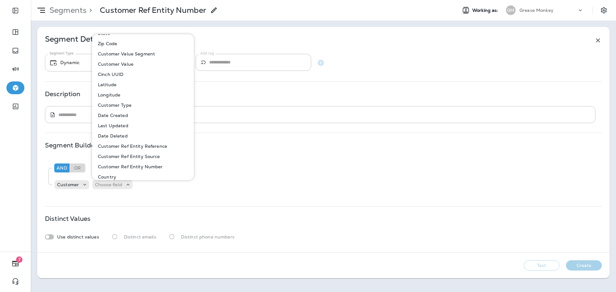
scroll to position [96, 0]
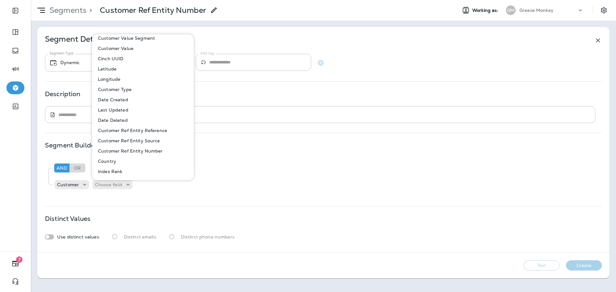
click at [155, 151] on p "Customer Ref Entity Number" at bounding box center [129, 151] width 68 height 5
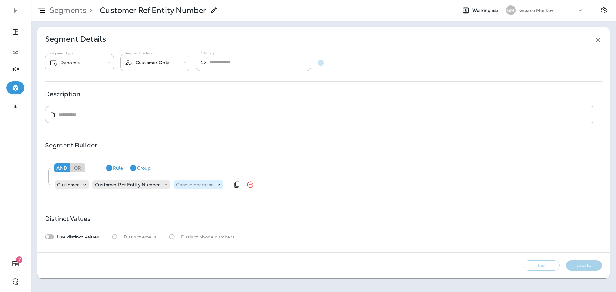
click at [188, 186] on p "Choose operator" at bounding box center [194, 184] width 37 height 5
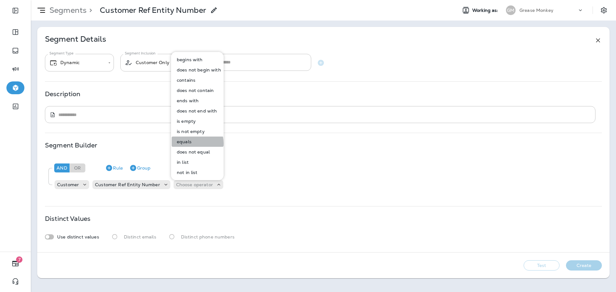
click at [187, 143] on p "equals" at bounding box center [182, 141] width 17 height 5
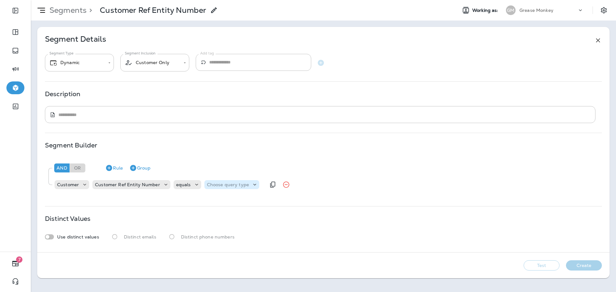
click at [224, 182] on p "Choose query type" at bounding box center [228, 184] width 42 height 5
click at [219, 201] on button "Text" at bounding box center [220, 201] width 37 height 10
click at [246, 187] on input "text" at bounding box center [270, 185] width 64 height 8
type input "***"
click at [249, 194] on div "And Or Rule Group Customer Customer Ref Entity Number equals Text *** 560" at bounding box center [323, 176] width 557 height 36
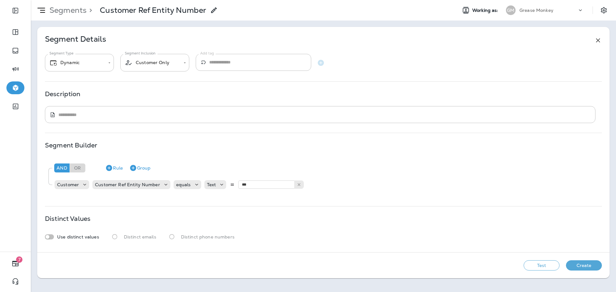
click at [524, 264] on button "Test" at bounding box center [542, 266] width 36 height 10
click at [602, 4] on button "Settings" at bounding box center [604, 10] width 12 height 12
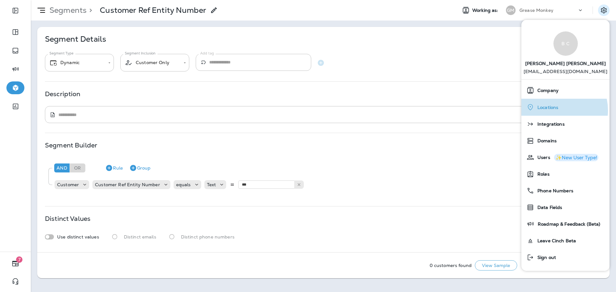
click at [555, 111] on div "Locations" at bounding box center [565, 107] width 83 height 13
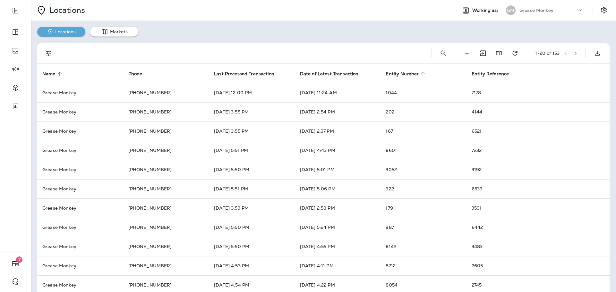
click at [422, 73] on icon at bounding box center [423, 74] width 6 height 6
click at [421, 72] on icon at bounding box center [423, 74] width 6 height 6
click at [575, 54] on icon "button" at bounding box center [576, 53] width 2 height 4
click at [574, 53] on icon "button" at bounding box center [576, 53] width 4 height 4
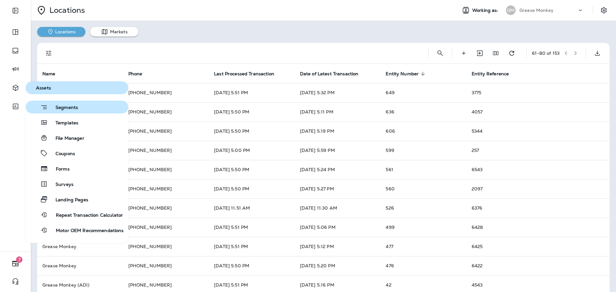
click at [58, 106] on span "Segments" at bounding box center [63, 108] width 30 height 6
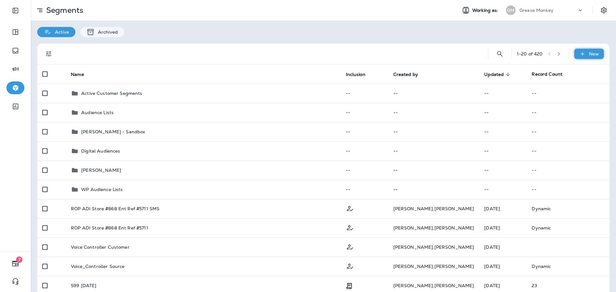
click at [593, 56] on p "New" at bounding box center [594, 53] width 10 height 5
click at [565, 66] on button "New Segment" at bounding box center [567, 69] width 64 height 15
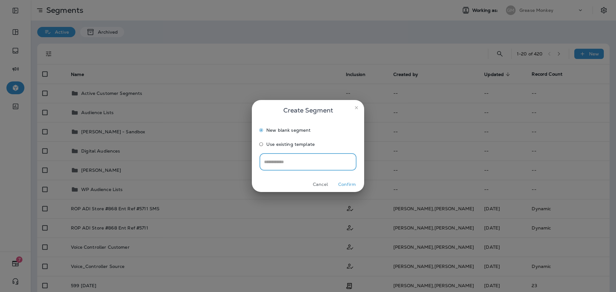
click at [300, 160] on input "text" at bounding box center [308, 161] width 97 height 17
type input "**********"
click at [343, 183] on button "Confirm" at bounding box center [347, 185] width 24 height 10
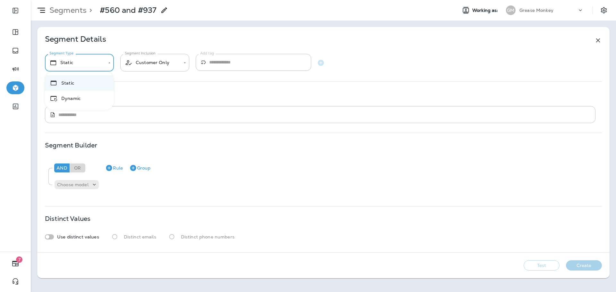
click at [105, 0] on body "**********" at bounding box center [308, 0] width 616 height 0
click at [92, 97] on li "Dynamic" at bounding box center [79, 98] width 69 height 15
type input "*******"
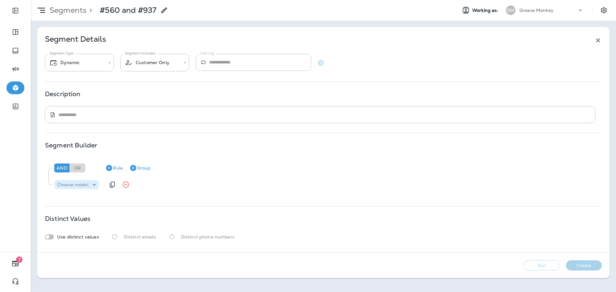
click at [95, 183] on icon at bounding box center [94, 185] width 6 height 6
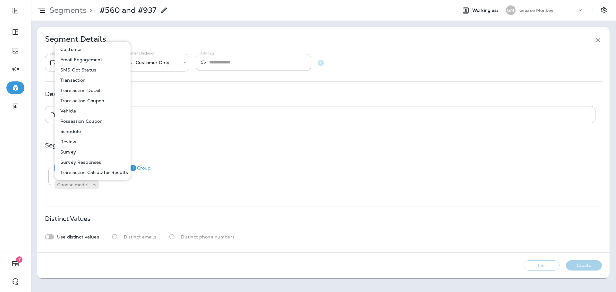
click at [87, 49] on button "Customer" at bounding box center [92, 49] width 75 height 10
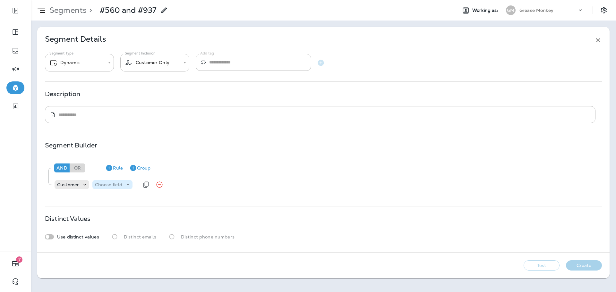
click at [127, 188] on div "Choose field" at bounding box center [112, 184] width 40 height 9
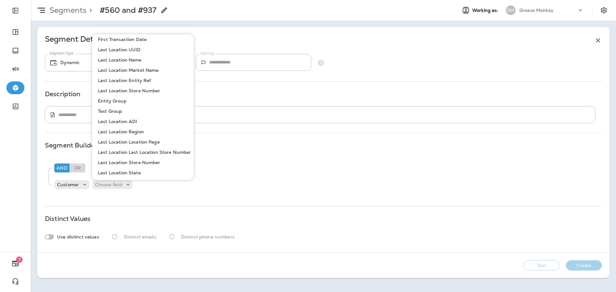
scroll to position [289, 0]
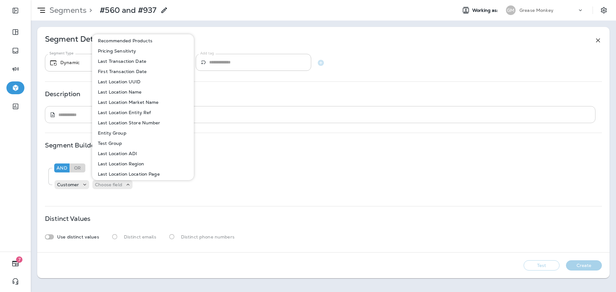
click at [150, 112] on p "Last Location Entity Ref" at bounding box center [123, 112] width 56 height 5
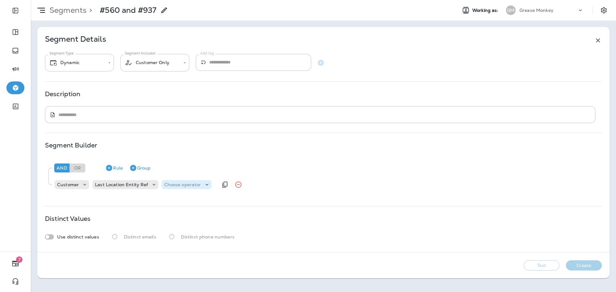
click at [177, 185] on p "Choose operator" at bounding box center [182, 184] width 37 height 5
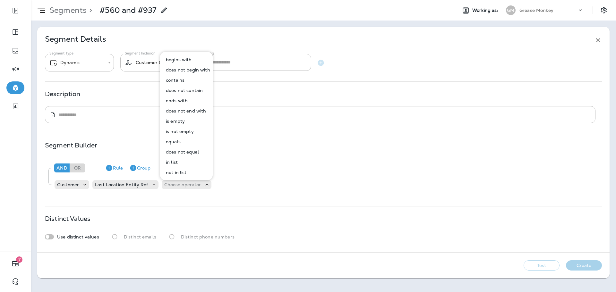
click at [181, 142] on button "equals" at bounding box center [187, 142] width 52 height 10
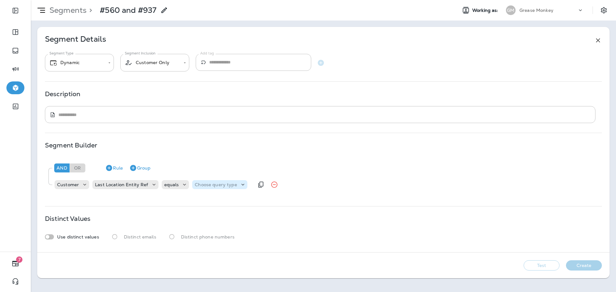
click at [211, 182] on p "Choose query type" at bounding box center [216, 184] width 42 height 5
click at [215, 202] on button "Text" at bounding box center [209, 201] width 37 height 10
click at [248, 187] on input "text" at bounding box center [259, 185] width 64 height 8
type input "****"
click at [251, 192] on div "And Or Rule Group Customer Last Location Entity Ref equals Text **** 4645" at bounding box center [323, 176] width 557 height 36
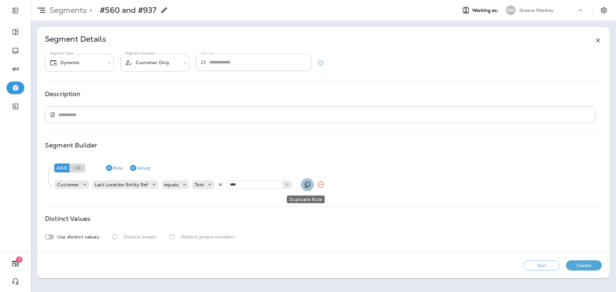
click at [305, 187] on icon "Duplicate Rule" at bounding box center [308, 185] width 8 height 8
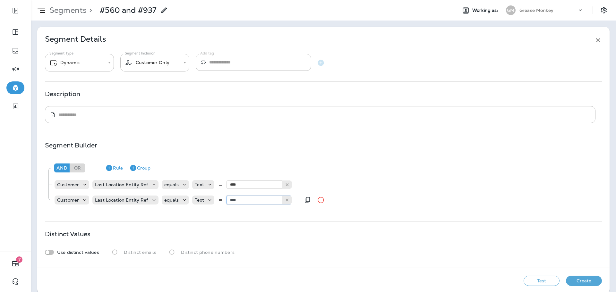
click at [236, 200] on input "****" at bounding box center [259, 200] width 64 height 8
type input "****"
click at [281, 210] on div "And Or Rule Group Customer Last Location Entity Ref equals Text **** 4645 Custo…" at bounding box center [323, 185] width 557 height 55
click at [84, 167] on div "Or" at bounding box center [77, 168] width 15 height 9
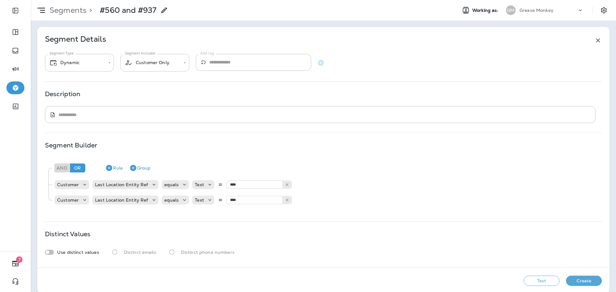
scroll to position [8, 0]
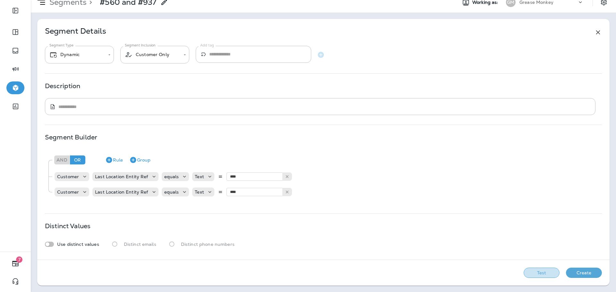
click at [530, 271] on button "Test" at bounding box center [542, 273] width 36 height 10
click at [449, 273] on button "View Sample" at bounding box center [450, 273] width 42 height 10
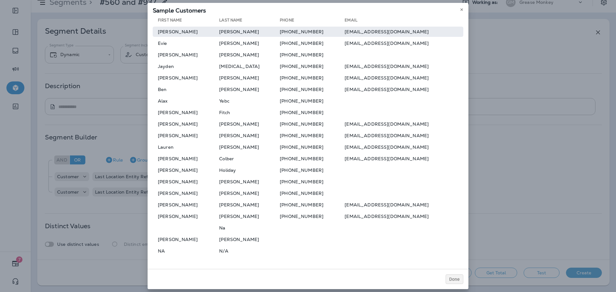
click at [293, 34] on td "[PHONE_NUMBER]" at bounding box center [312, 32] width 65 height 10
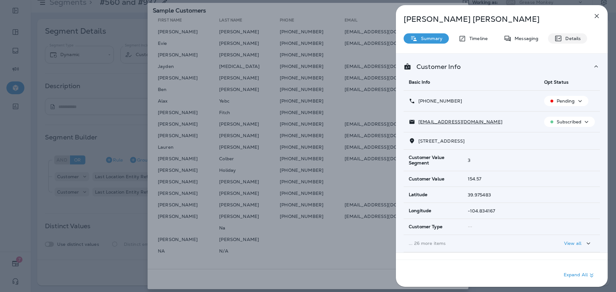
click at [567, 35] on div "Details" at bounding box center [567, 38] width 39 height 10
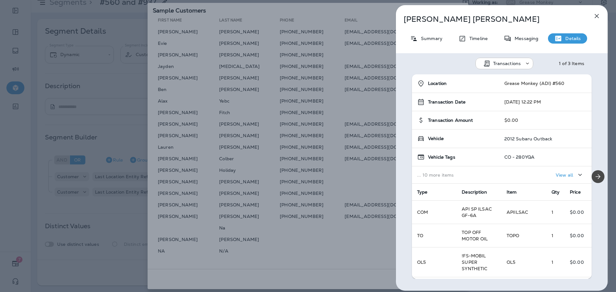
click at [594, 16] on icon "button" at bounding box center [597, 16] width 8 height 8
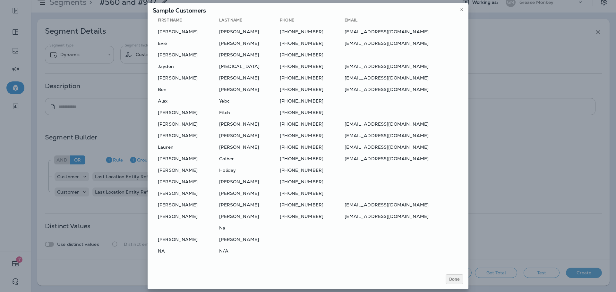
click at [229, 45] on div at bounding box center [308, 146] width 616 height 292
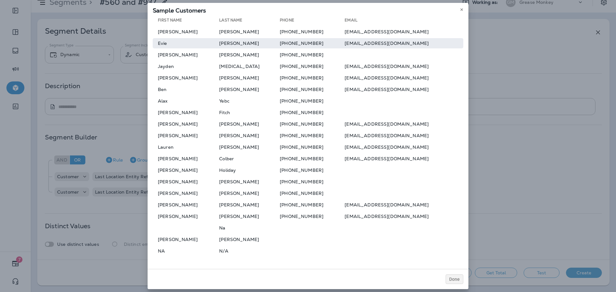
click at [227, 44] on td "[PERSON_NAME]" at bounding box center [249, 43] width 61 height 10
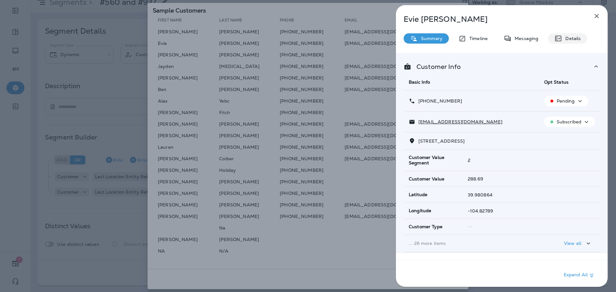
click at [578, 34] on div "Details" at bounding box center [567, 38] width 39 height 10
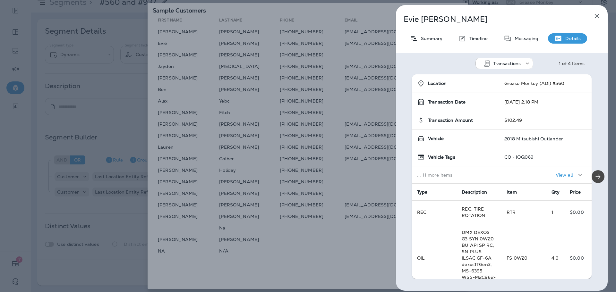
click at [594, 17] on icon "button" at bounding box center [597, 16] width 8 height 8
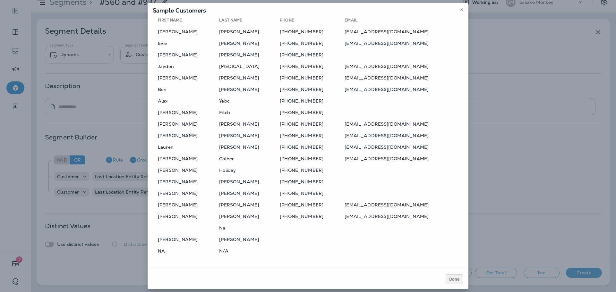
click at [225, 56] on div at bounding box center [308, 146] width 616 height 292
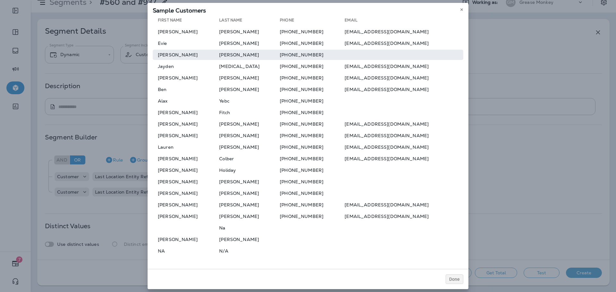
click at [241, 56] on td "[PERSON_NAME]" at bounding box center [249, 55] width 61 height 10
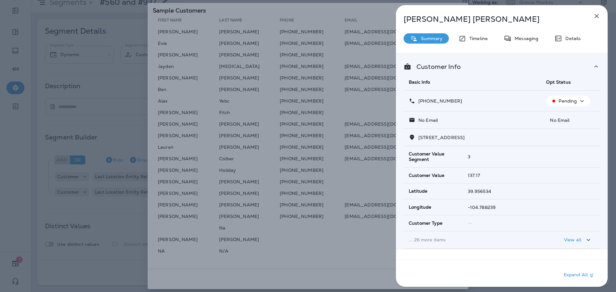
click at [562, 42] on div "Details" at bounding box center [567, 38] width 39 height 10
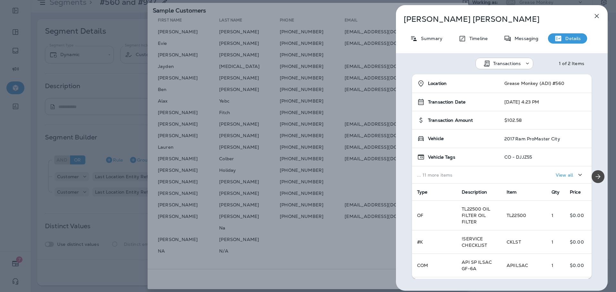
click at [601, 14] on button "button" at bounding box center [597, 16] width 13 height 13
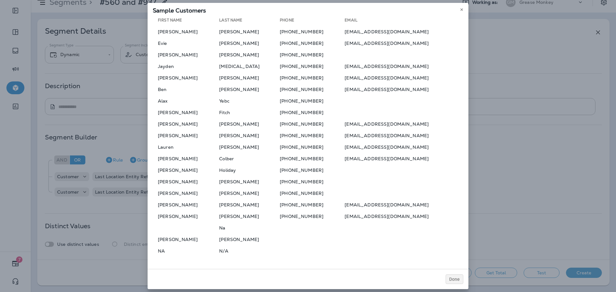
click at [223, 68] on td "[MEDICAL_DATA]" at bounding box center [249, 66] width 61 height 10
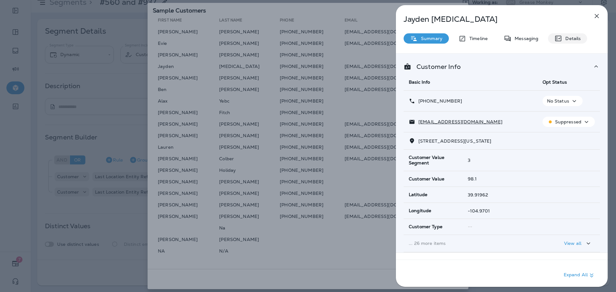
click at [569, 37] on p "Details" at bounding box center [571, 38] width 19 height 5
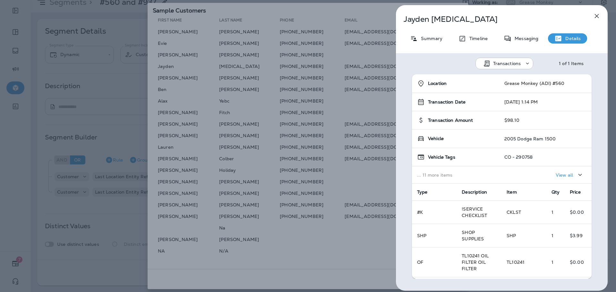
click at [593, 19] on icon "button" at bounding box center [597, 16] width 8 height 8
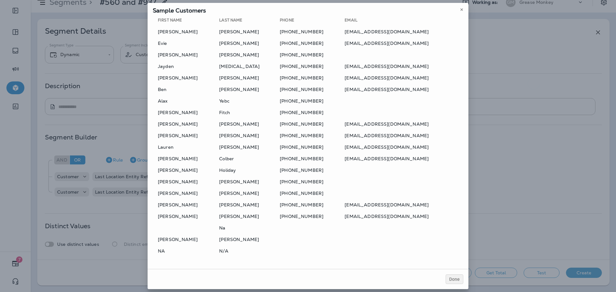
click at [227, 80] on div at bounding box center [308, 146] width 616 height 292
click at [227, 80] on td "[PERSON_NAME]" at bounding box center [249, 78] width 61 height 10
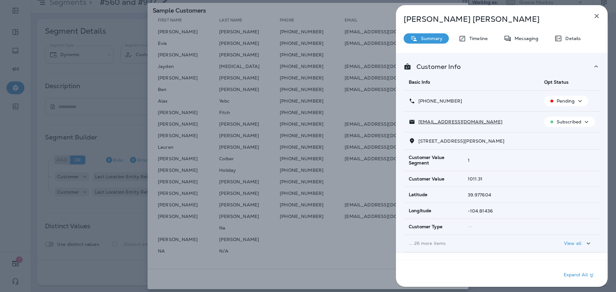
click at [569, 36] on p "Details" at bounding box center [571, 38] width 19 height 5
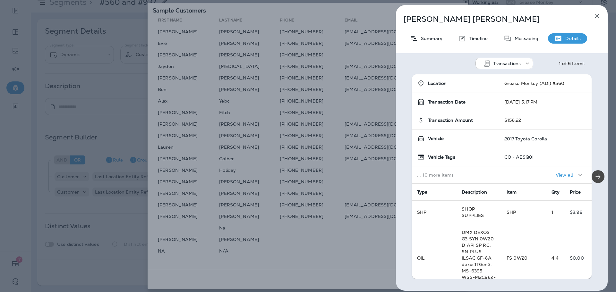
click at [597, 17] on icon "button" at bounding box center [597, 16] width 8 height 8
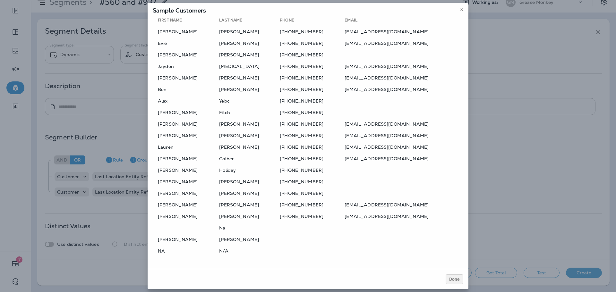
click at [234, 91] on div at bounding box center [308, 146] width 616 height 292
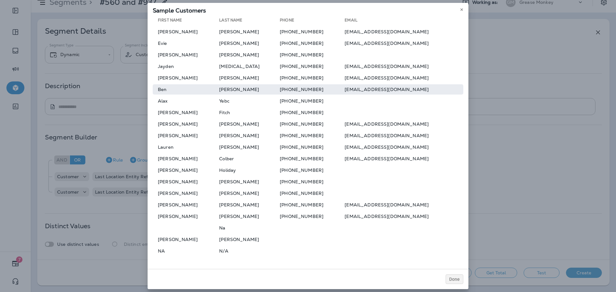
click at [232, 89] on td "[PERSON_NAME]" at bounding box center [249, 89] width 61 height 10
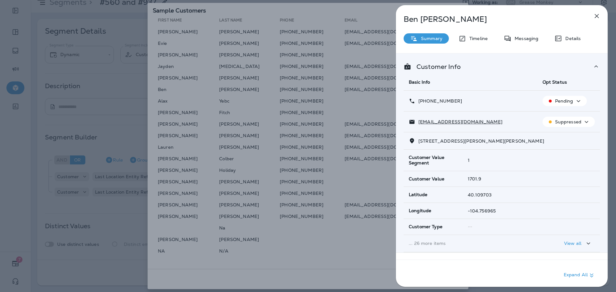
click at [579, 36] on p "Details" at bounding box center [571, 38] width 19 height 5
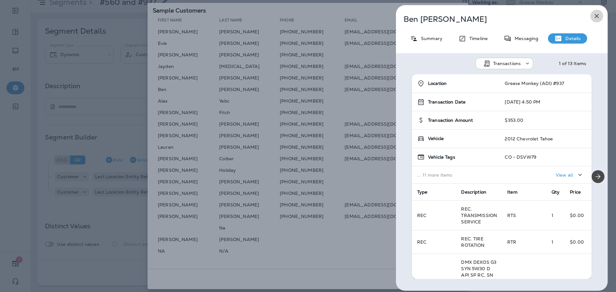
click at [599, 13] on icon "button" at bounding box center [597, 16] width 8 height 8
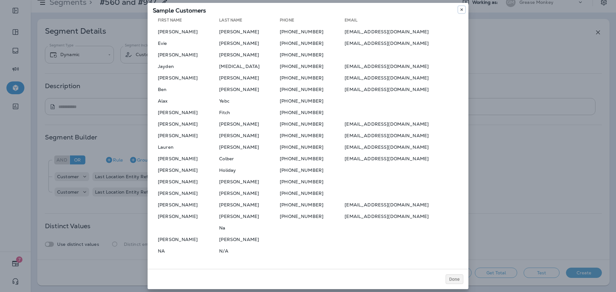
click at [461, 10] on use at bounding box center [462, 9] width 2 height 3
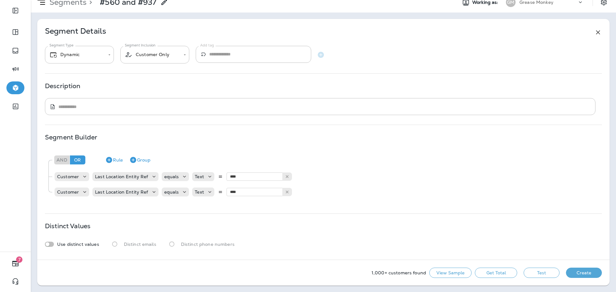
click at [594, 30] on icon at bounding box center [598, 33] width 8 height 8
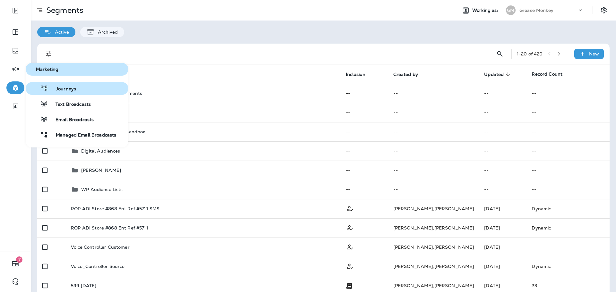
click at [58, 86] on div "Journeys" at bounding box center [52, 89] width 48 height 8
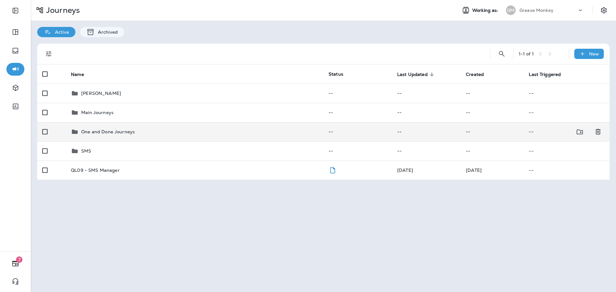
click at [131, 131] on p "One and Done Journeys" at bounding box center [108, 131] width 54 height 5
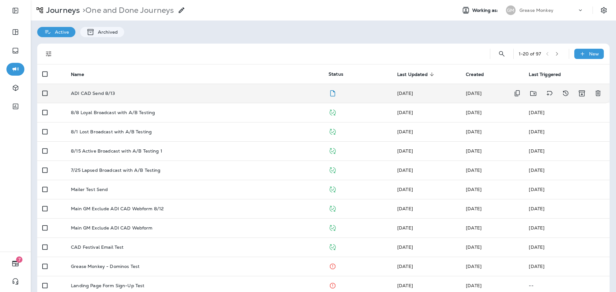
click at [153, 98] on td "ADI CAD Send 8/13" at bounding box center [195, 93] width 258 height 19
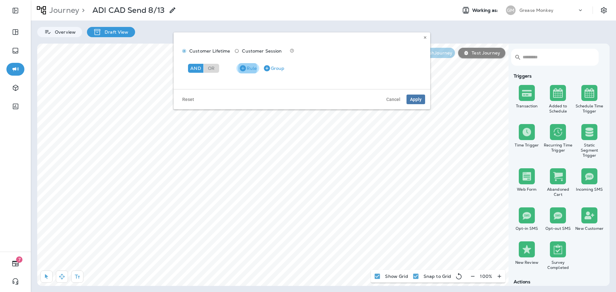
click at [246, 68] on icon "button" at bounding box center [243, 68] width 6 height 6
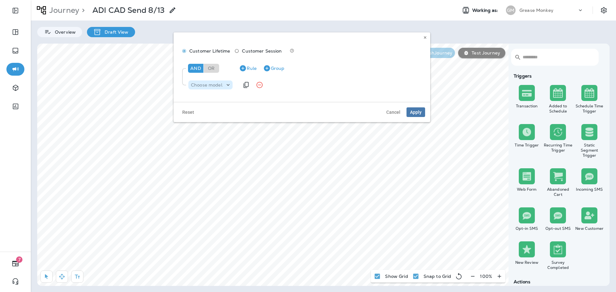
click at [217, 86] on p "Choose model" at bounding box center [206, 84] width 31 height 5
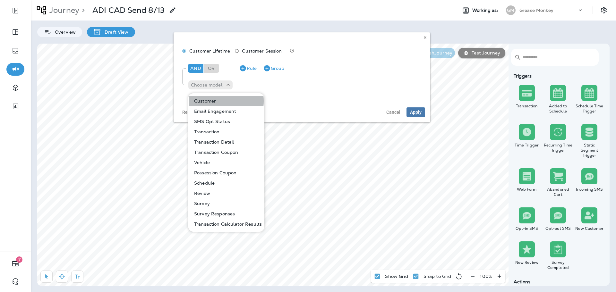
click at [211, 101] on p "Customer" at bounding box center [204, 101] width 24 height 5
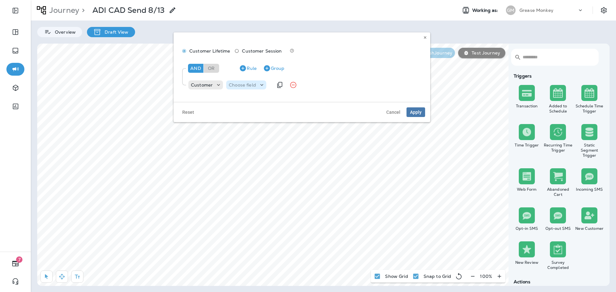
click at [253, 83] on p "Choose field" at bounding box center [242, 84] width 27 height 5
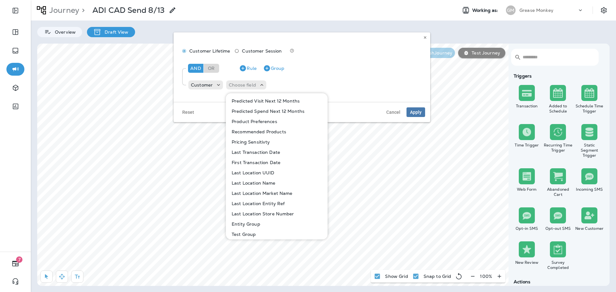
scroll to position [289, 0]
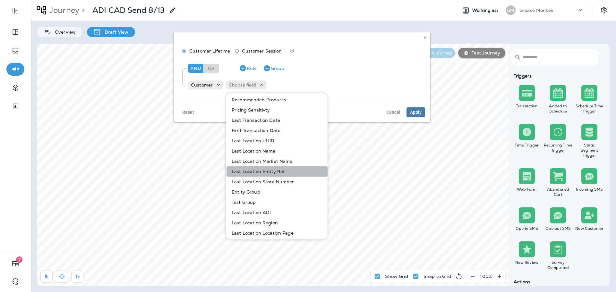
click at [277, 173] on p "Last Location Entity Ref" at bounding box center [257, 171] width 56 height 5
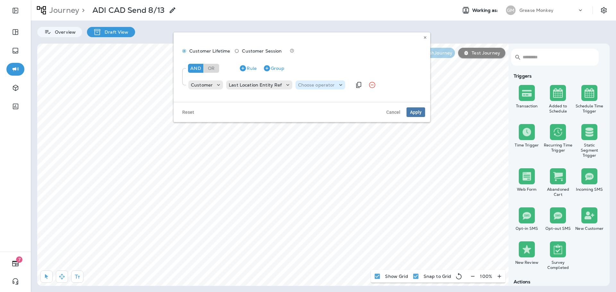
click at [313, 83] on p "Choose operator" at bounding box center [316, 84] width 37 height 5
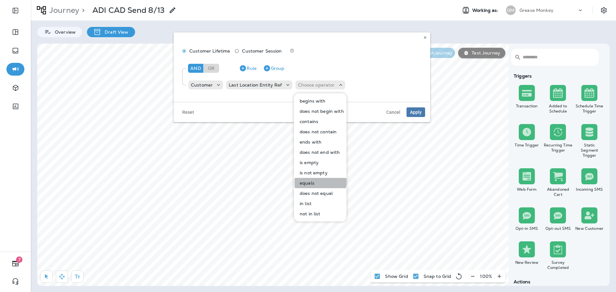
click at [311, 181] on button "equals" at bounding box center [321, 183] width 52 height 10
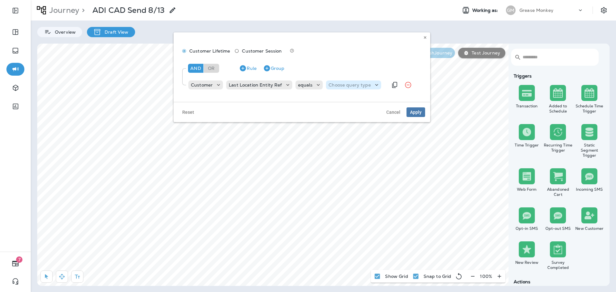
click at [342, 87] on p "Choose query type" at bounding box center [350, 84] width 42 height 5
click at [344, 100] on button "Text" at bounding box center [343, 101] width 37 height 10
click at [352, 86] on input "text" at bounding box center [358, 85] width 64 height 8
type input "****"
click at [361, 95] on div "And Or Rule Group Customer Last Location Entity Ref equals Text **** 4645" at bounding box center [302, 77] width 247 height 39
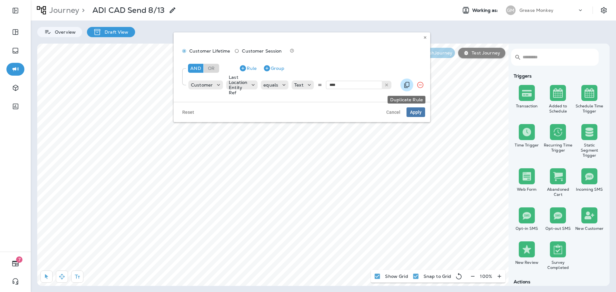
click at [409, 87] on icon "Duplicate Rule" at bounding box center [407, 85] width 8 height 8
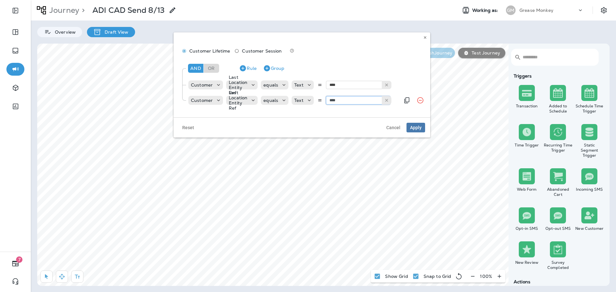
click at [341, 99] on input "****" at bounding box center [358, 100] width 64 height 8
type input "****"
click at [347, 109] on div "And Or Rule Group Customer Last Location Entity Ref equals Text **** 4645 Custo…" at bounding box center [302, 83] width 246 height 51
click at [212, 69] on div "Or" at bounding box center [211, 68] width 15 height 9
click at [419, 130] on span "Apply" at bounding box center [416, 128] width 12 height 4
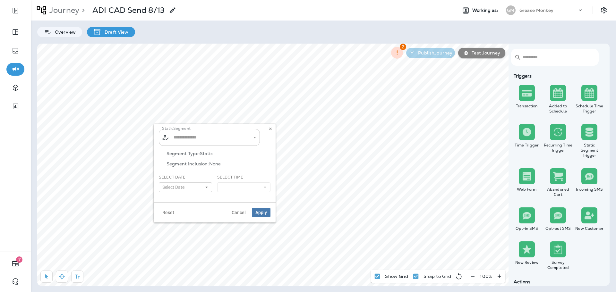
click at [192, 142] on input "text" at bounding box center [209, 137] width 75 height 11
click at [205, 153] on span "ADI Stores Only" at bounding box center [193, 154] width 36 height 5
type input "**********"
click at [248, 137] on icon "Clear" at bounding box center [249, 137] width 4 height 4
click at [219, 138] on input "text" at bounding box center [209, 137] width 75 height 11
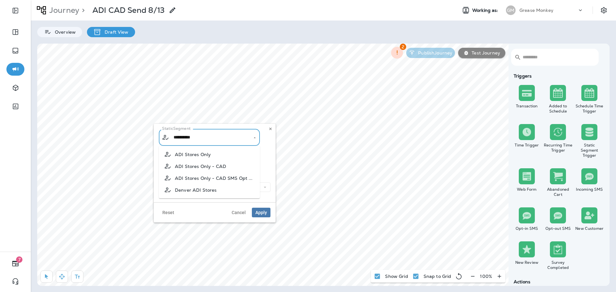
click at [223, 168] on span "ADI Stores Only - CAD" at bounding box center [200, 166] width 51 height 5
type input "**********"
click at [207, 190] on button "Select Date" at bounding box center [185, 188] width 53 height 10
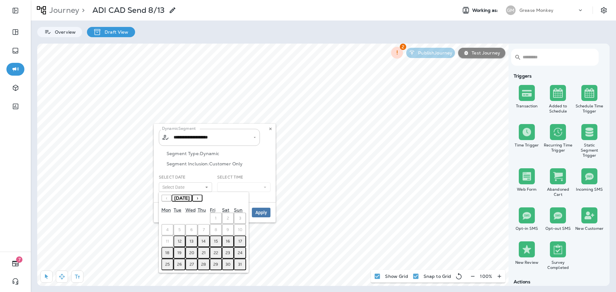
click at [193, 241] on abbr "13" at bounding box center [192, 241] width 4 height 5
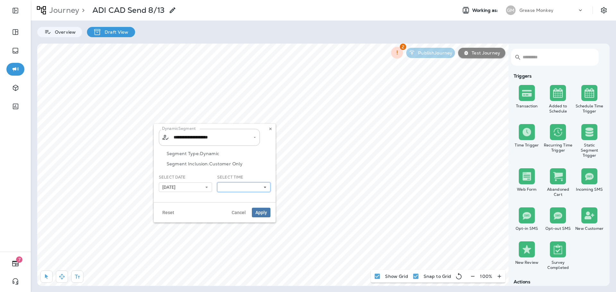
click at [230, 188] on button at bounding box center [243, 188] width 53 height 10
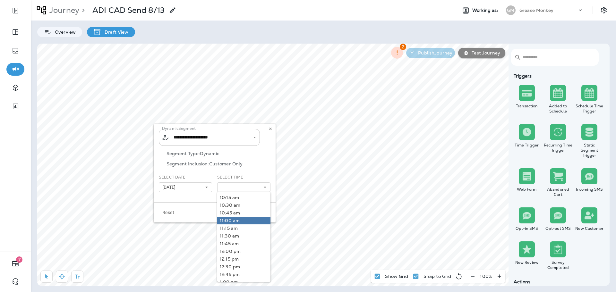
click at [234, 220] on link "11:00 am" at bounding box center [243, 221] width 53 height 8
click at [255, 168] on div "Segment Type: Dynamic Segment Inclusion: Customer Only" at bounding box center [215, 162] width 112 height 23
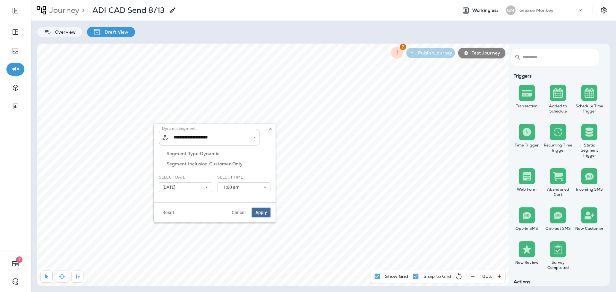
click at [261, 214] on span "Apply" at bounding box center [262, 213] width 12 height 4
click at [474, 52] on p "Test Journey" at bounding box center [484, 52] width 31 height 5
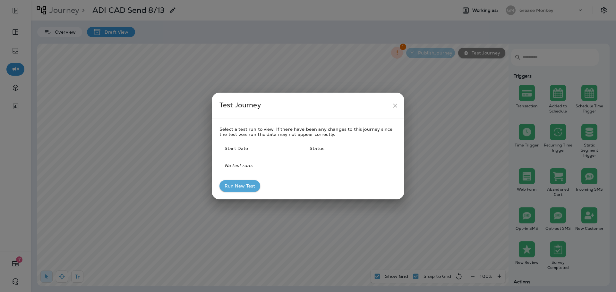
click at [249, 186] on button "Run New Test" at bounding box center [240, 186] width 41 height 12
click at [395, 106] on icon "close" at bounding box center [395, 106] width 4 height 4
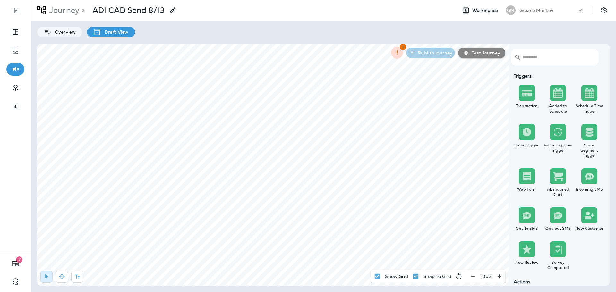
click at [476, 55] on p "Test Journey" at bounding box center [484, 52] width 31 height 5
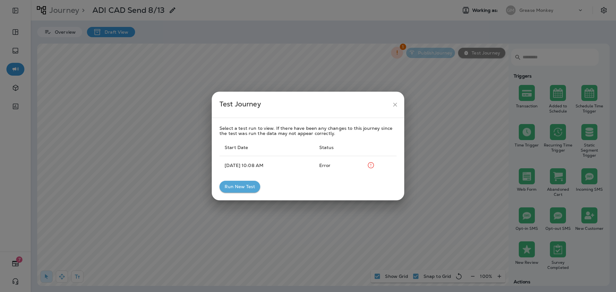
click at [243, 190] on button "Run New Test" at bounding box center [240, 187] width 41 height 12
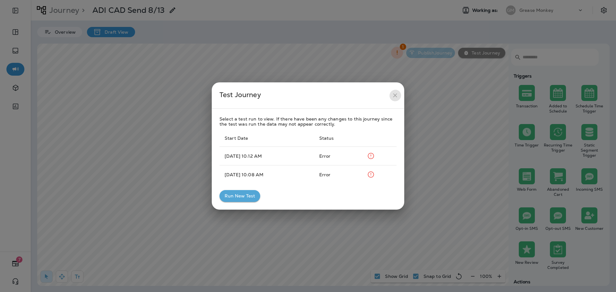
click at [394, 94] on icon "close" at bounding box center [395, 95] width 7 height 7
click at [239, 196] on button "Run New Test" at bounding box center [240, 196] width 41 height 12
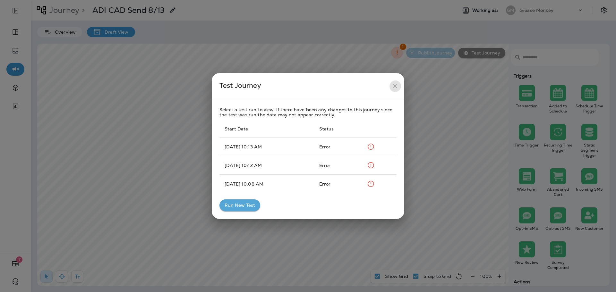
click at [394, 87] on icon "close" at bounding box center [395, 86] width 7 height 7
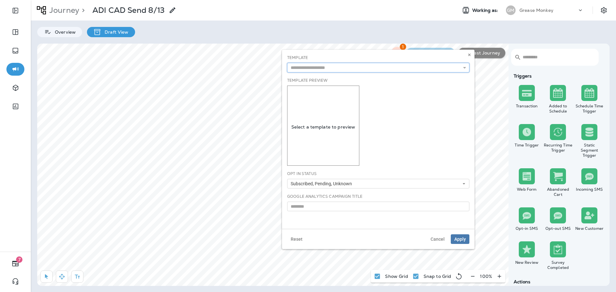
click at [333, 66] on input "text" at bounding box center [378, 68] width 182 height 10
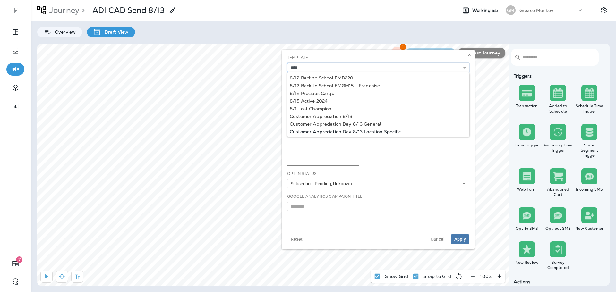
type input "**********"
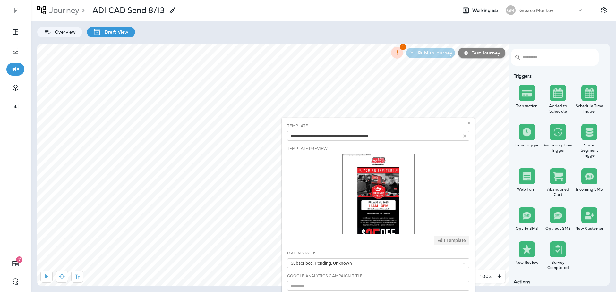
click at [375, 131] on div "**********" at bounding box center [378, 132] width 182 height 18
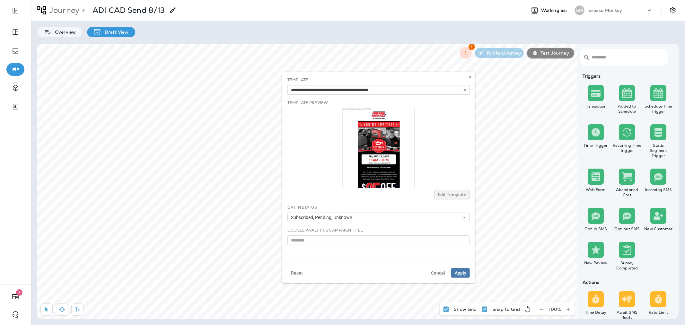
click at [457, 292] on div "Show Grid Snap to Grid 100 %" at bounding box center [508, 311] width 138 height 16
click at [465, 268] on button "Apply" at bounding box center [460, 273] width 19 height 10
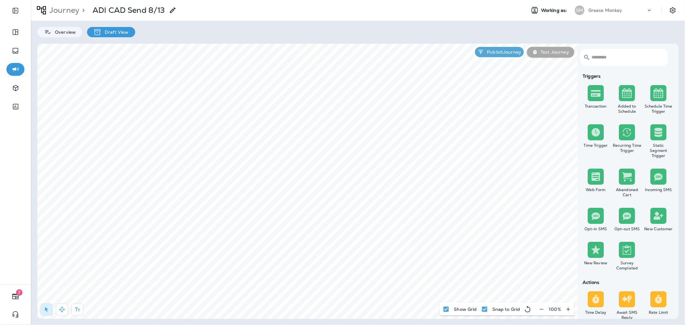
click at [566, 50] on p "Test Journey" at bounding box center [553, 51] width 31 height 5
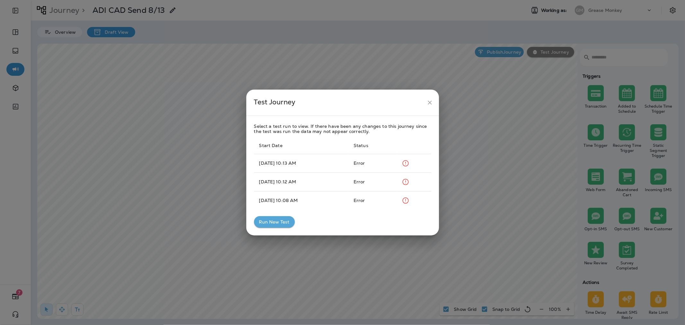
click at [276, 222] on button "Run New Test" at bounding box center [274, 222] width 41 height 12
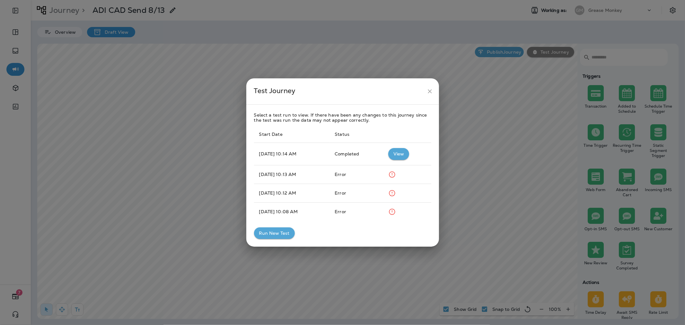
click at [401, 155] on button "View" at bounding box center [398, 154] width 21 height 12
click at [434, 89] on button "close" at bounding box center [430, 91] width 12 height 12
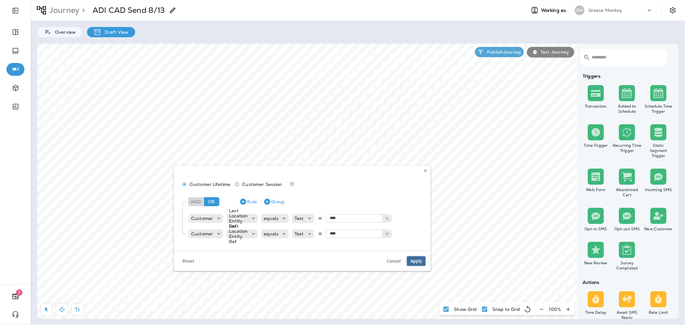
click at [420, 262] on button "Apply" at bounding box center [416, 261] width 19 height 10
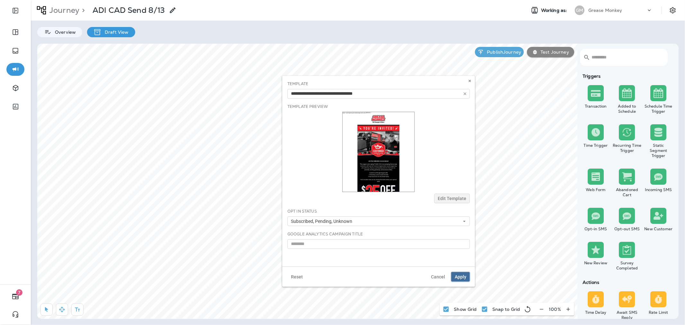
click at [463, 275] on span "Apply" at bounding box center [461, 276] width 12 height 4
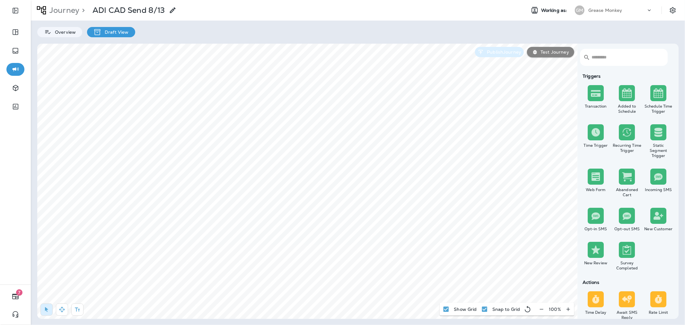
click at [491, 50] on p "Publish Journey" at bounding box center [502, 51] width 37 height 5
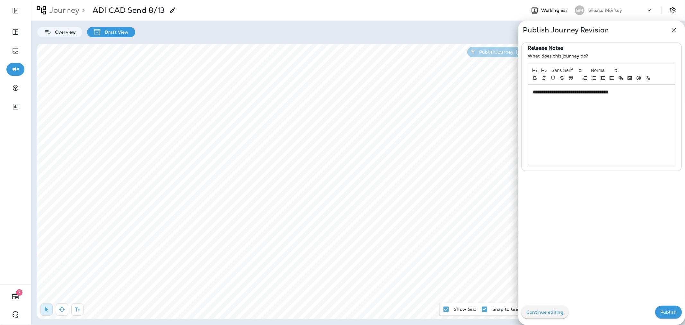
click at [616, 292] on button "Publish" at bounding box center [668, 312] width 27 height 13
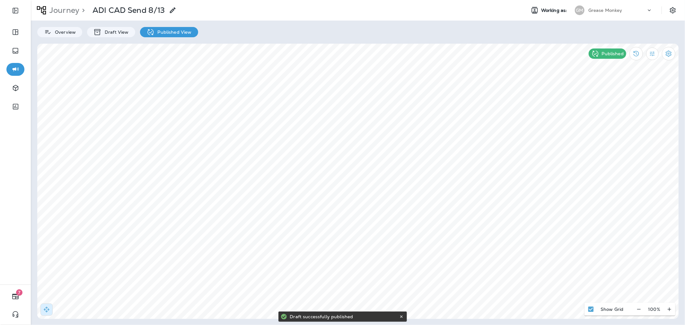
select select "*"
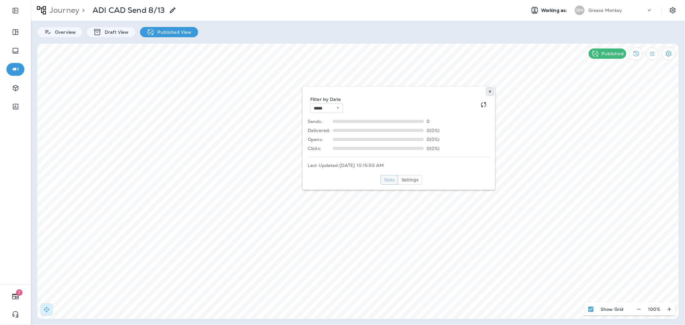
click at [490, 90] on icon at bounding box center [490, 92] width 4 height 4
select select "*"
click at [410, 175] on button "Settings" at bounding box center [410, 180] width 24 height 10
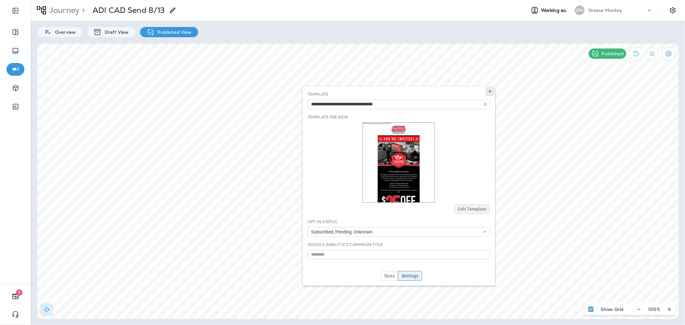
click at [489, 92] on use at bounding box center [490, 91] width 2 height 3
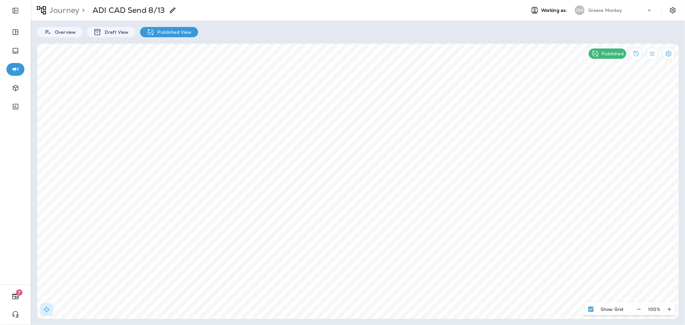
click at [60, 10] on p "Journey" at bounding box center [63, 10] width 32 height 10
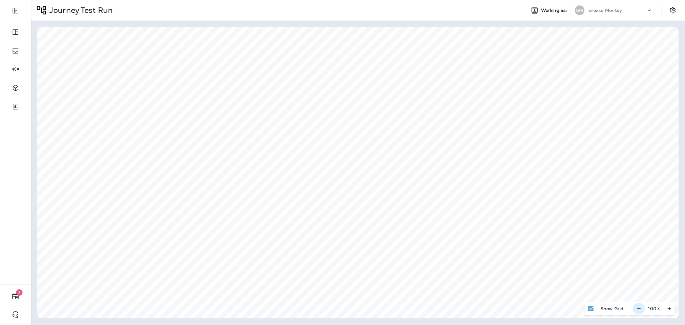
click at [641, 310] on button "button" at bounding box center [639, 309] width 12 height 12
click at [641, 309] on icon "button" at bounding box center [641, 308] width 7 height 6
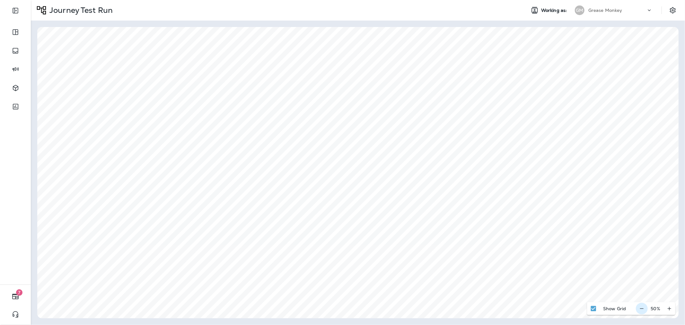
click at [641, 309] on div "50 %" at bounding box center [655, 308] width 39 height 13
click at [282, 21] on div "Journey Test Run Working as: GM Grease Monkey Show Grid 50 %" at bounding box center [358, 162] width 654 height 325
click at [404, 0] on html "7 Journey Test Run Working as: GM Grease Monkey Show Grid 50 %" at bounding box center [342, 0] width 685 height 0
click at [386, 0] on html "7 Journey Test Run Working as: GM Grease Monkey Show Grid 50 %" at bounding box center [342, 0] width 685 height 0
click at [633, 319] on div "Journey Test Run Working as: GM Grease Monkey Show Grid 50 %" at bounding box center [358, 162] width 654 height 325
